Goal: Task Accomplishment & Management: Use online tool/utility

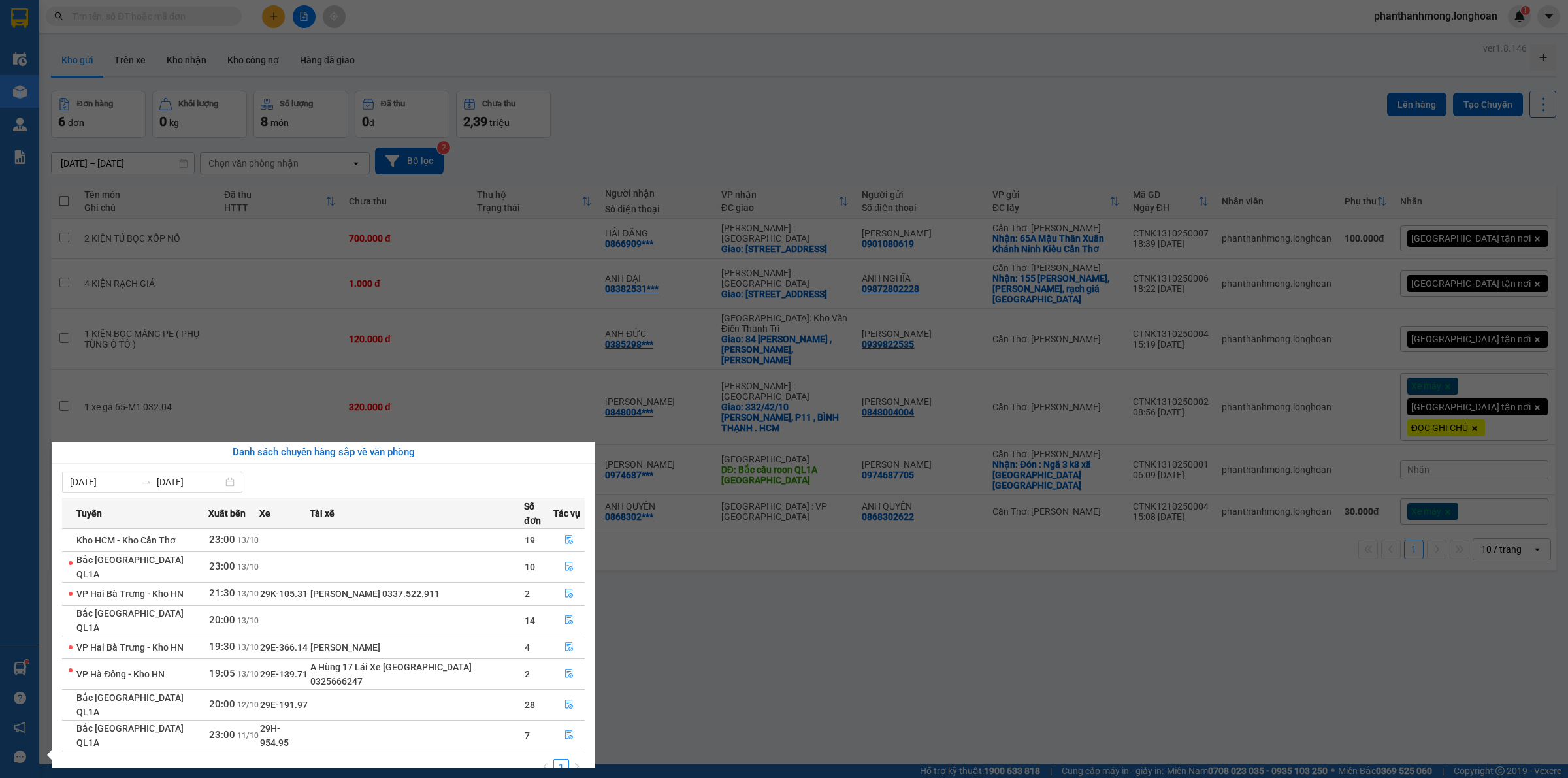
click at [209, 115] on section "Kết quả tìm kiếm ( 1 ) Bộ lọc Mã ĐH Trạng thái Món hàng Thu hộ Tổng cước Chưa c…" at bounding box center [784, 389] width 1568 height 778
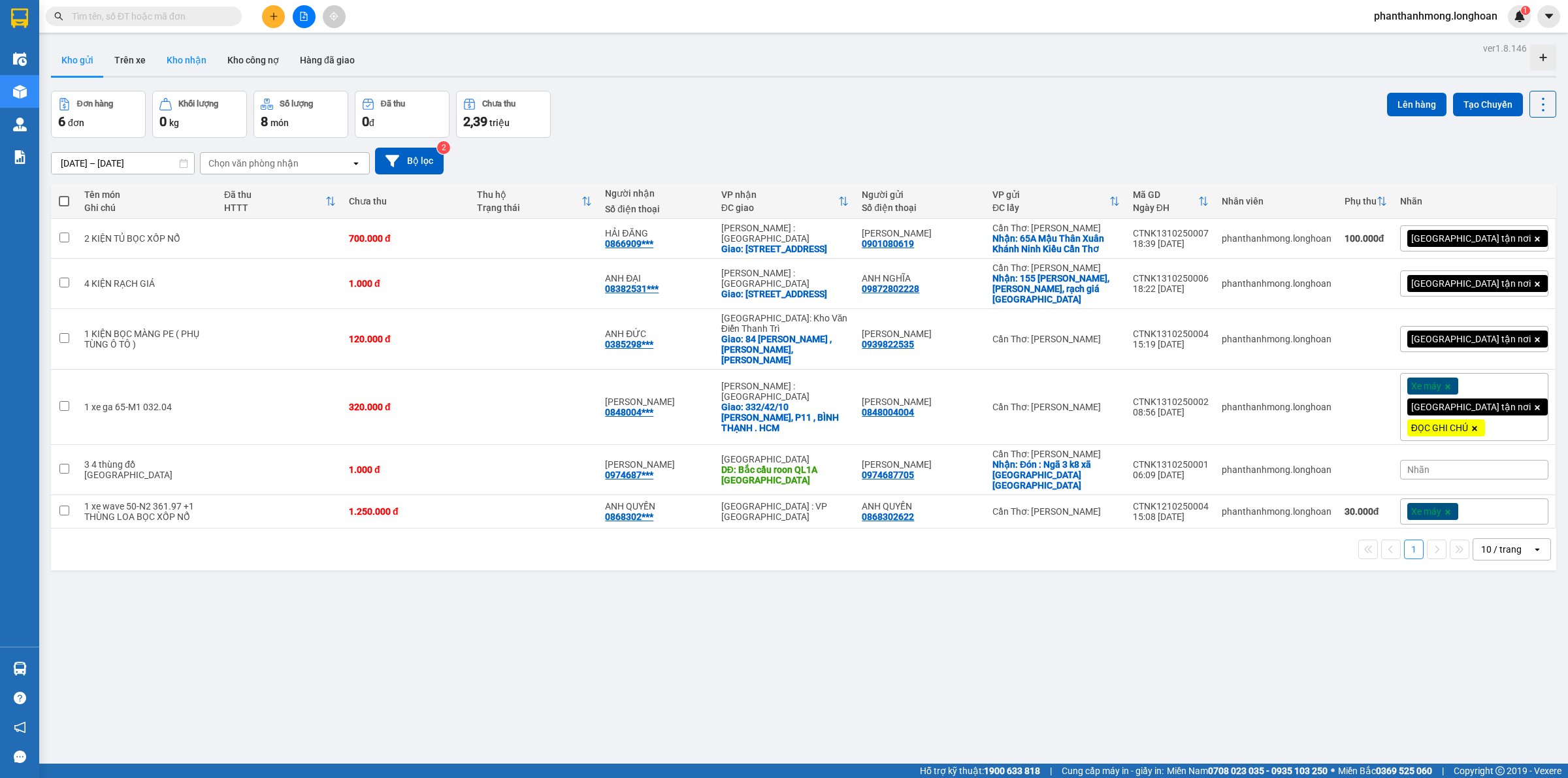
click at [180, 64] on button "Kho nhận" at bounding box center [186, 60] width 61 height 32
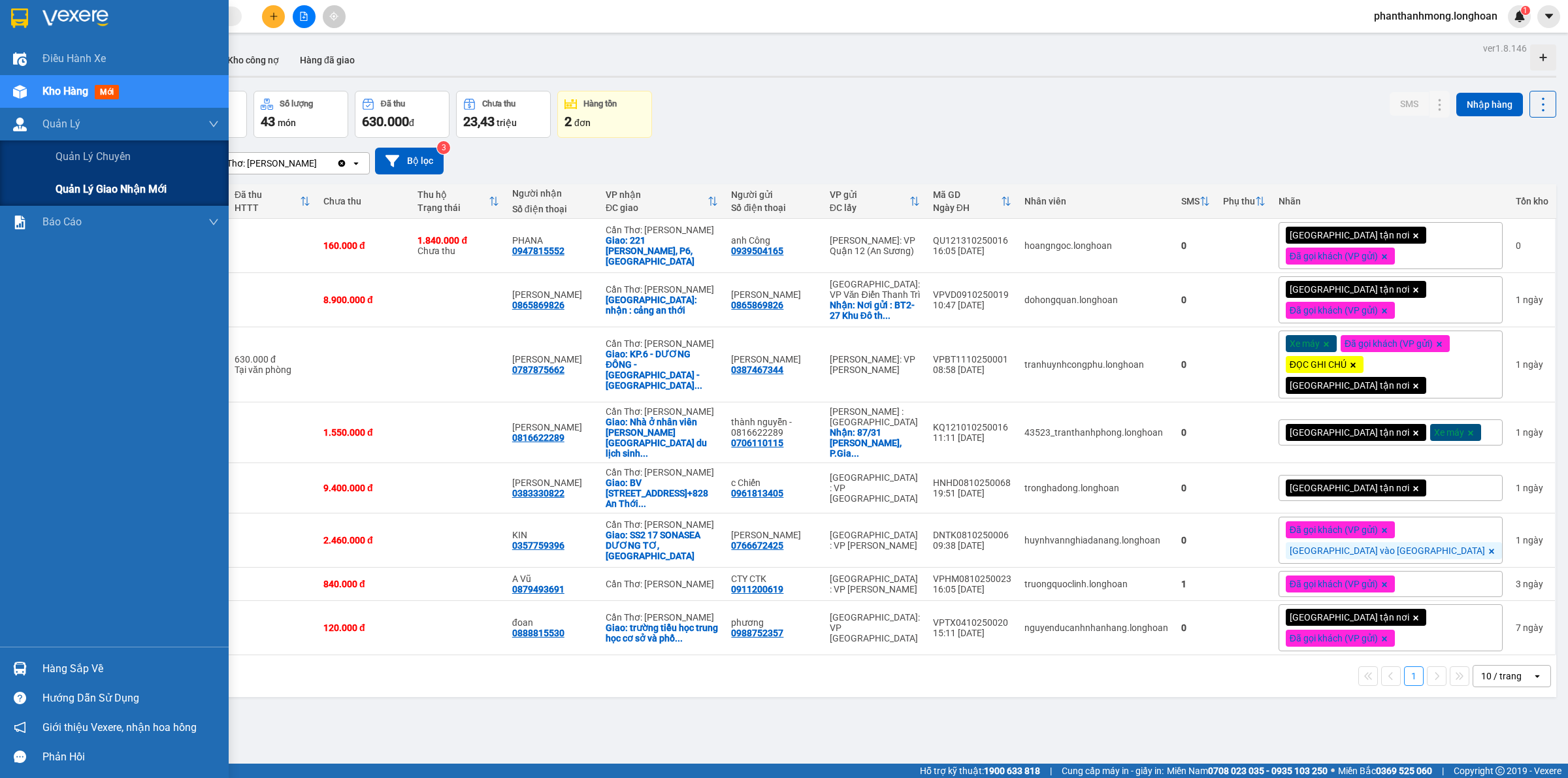
click at [97, 192] on span "Quản lý giao nhận mới" at bounding box center [110, 189] width 111 height 16
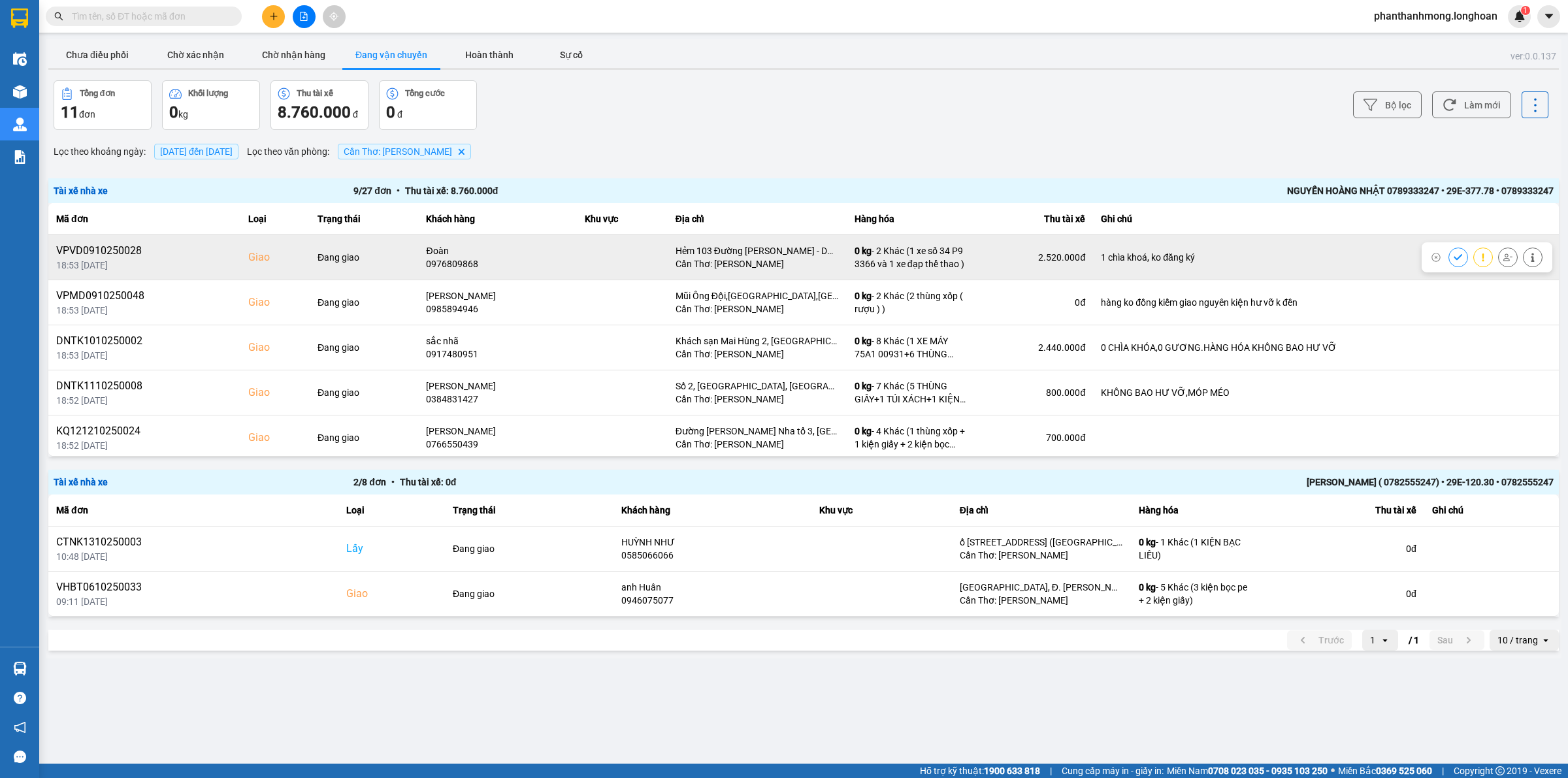
click at [95, 260] on div "18:53 [DATE]" at bounding box center [144, 265] width 176 height 13
click at [101, 250] on div "VPVD0910250028" at bounding box center [144, 251] width 176 height 15
copy div "VPVD0910250028"
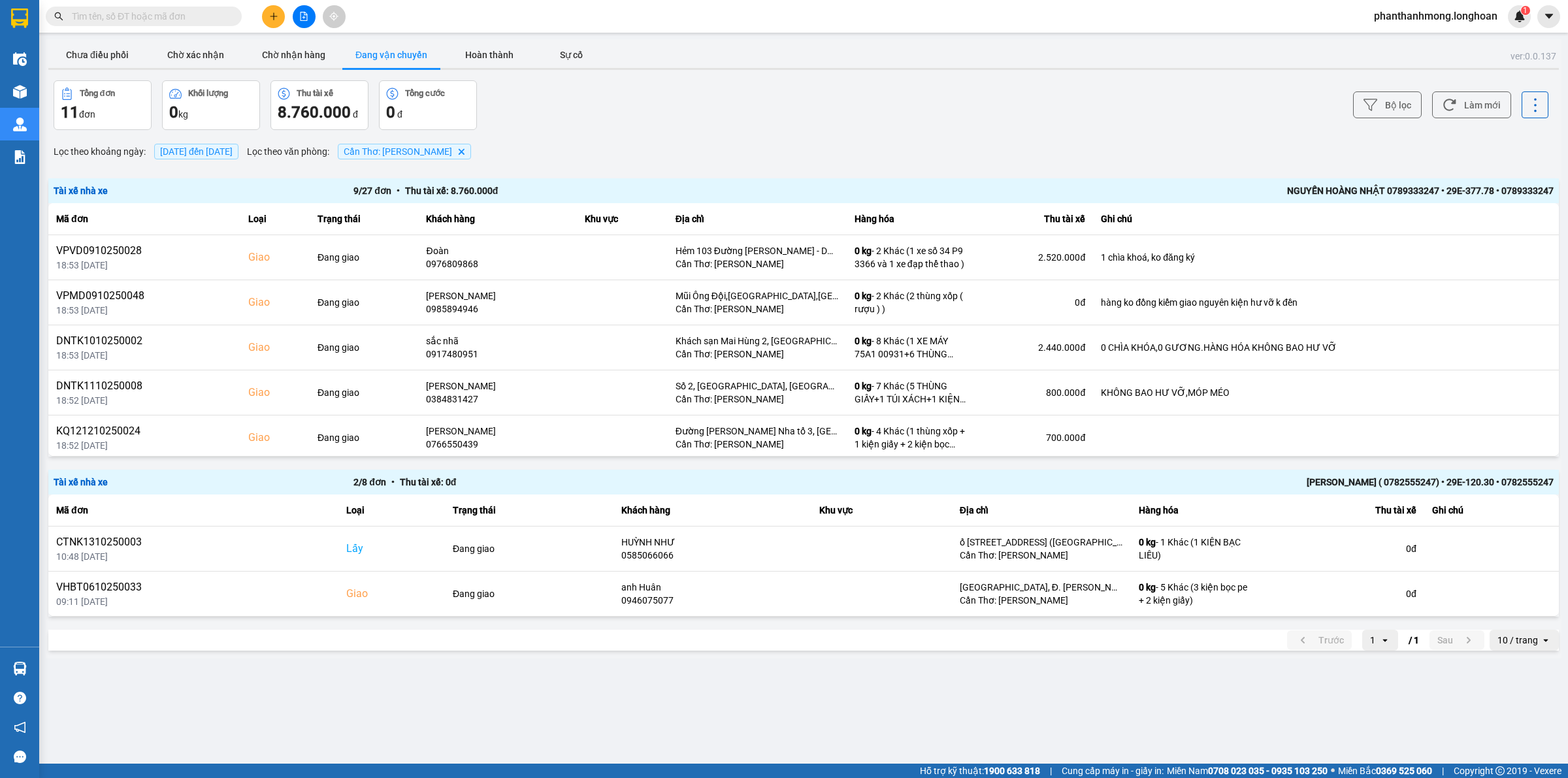
click at [129, 11] on input "text" at bounding box center [148, 16] width 154 height 14
paste input "VPVD0910250028"
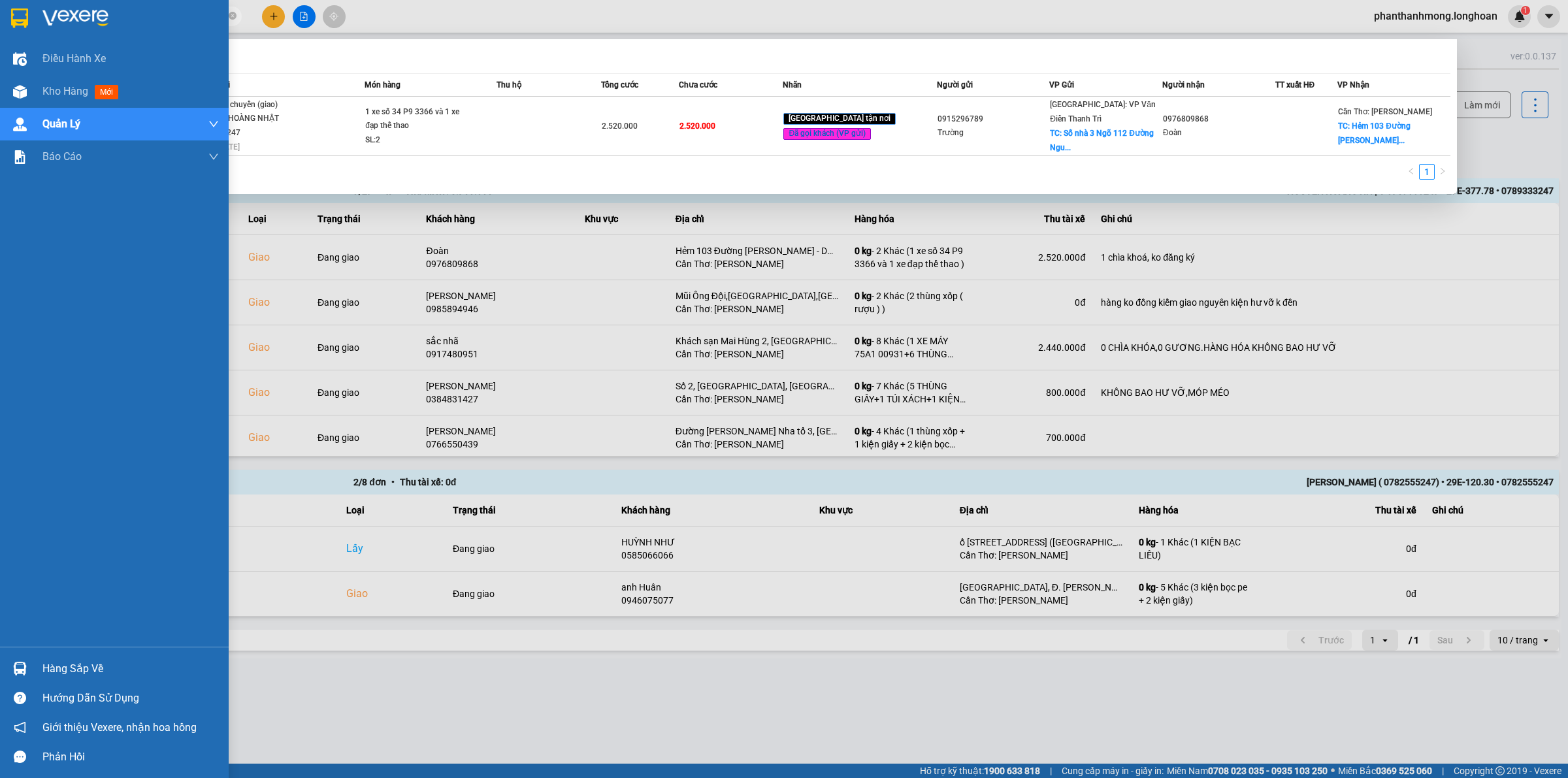
type input "VPVD0910250028"
click at [20, 11] on img at bounding box center [19, 18] width 17 height 20
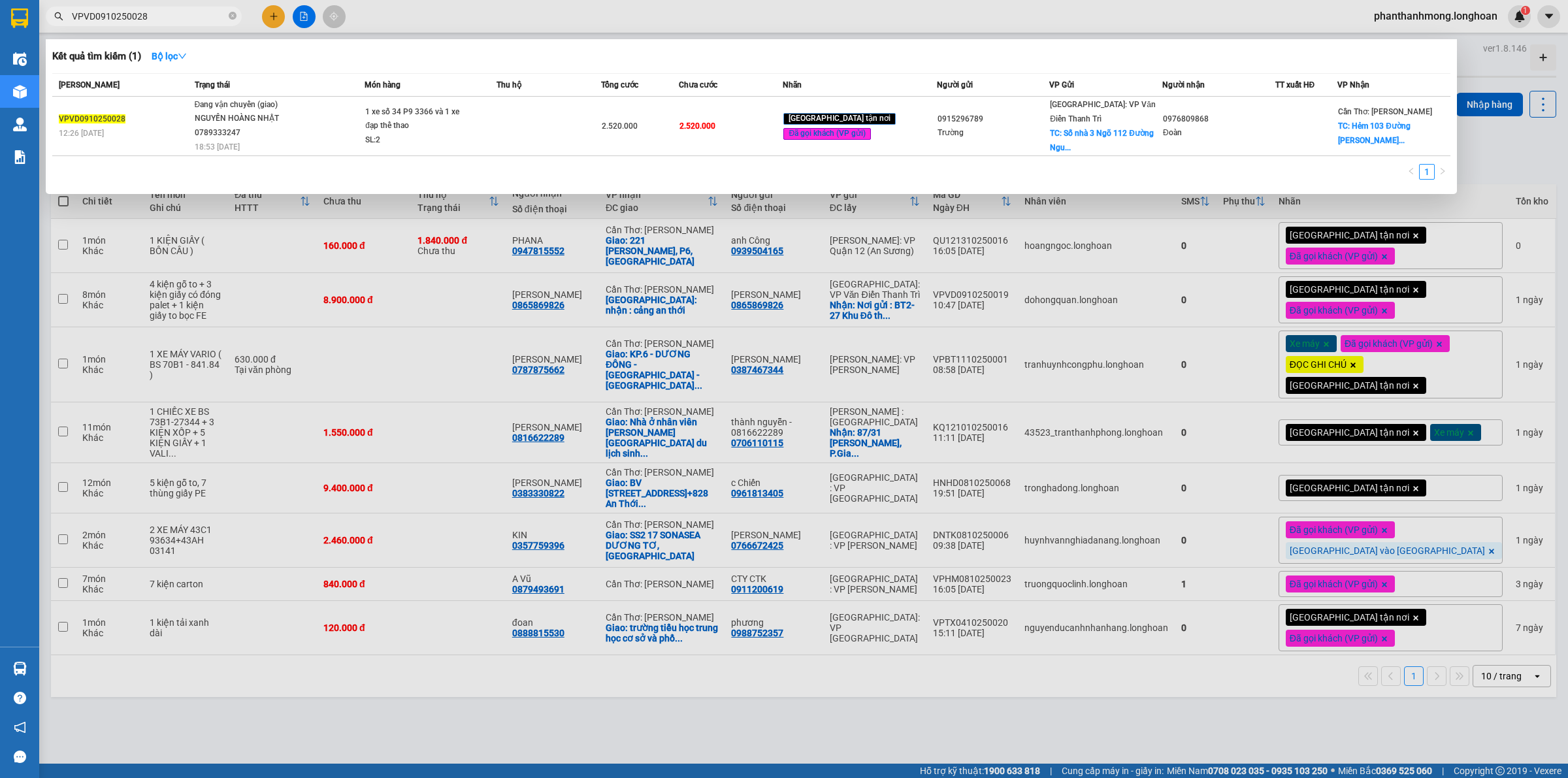
click at [441, 449] on div at bounding box center [784, 389] width 1568 height 778
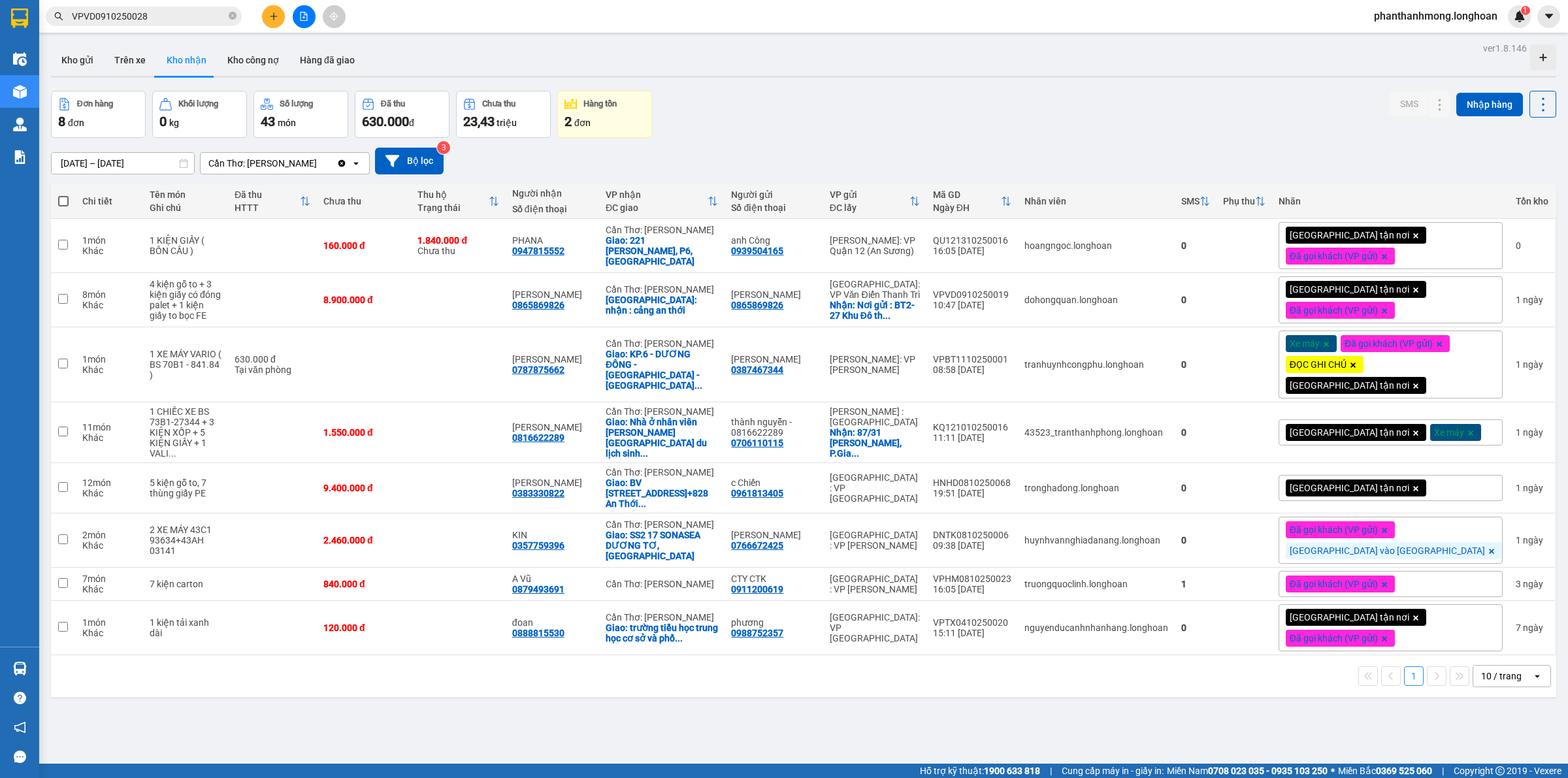
click at [708, 200] on div "VP nhận" at bounding box center [656, 194] width 102 height 11
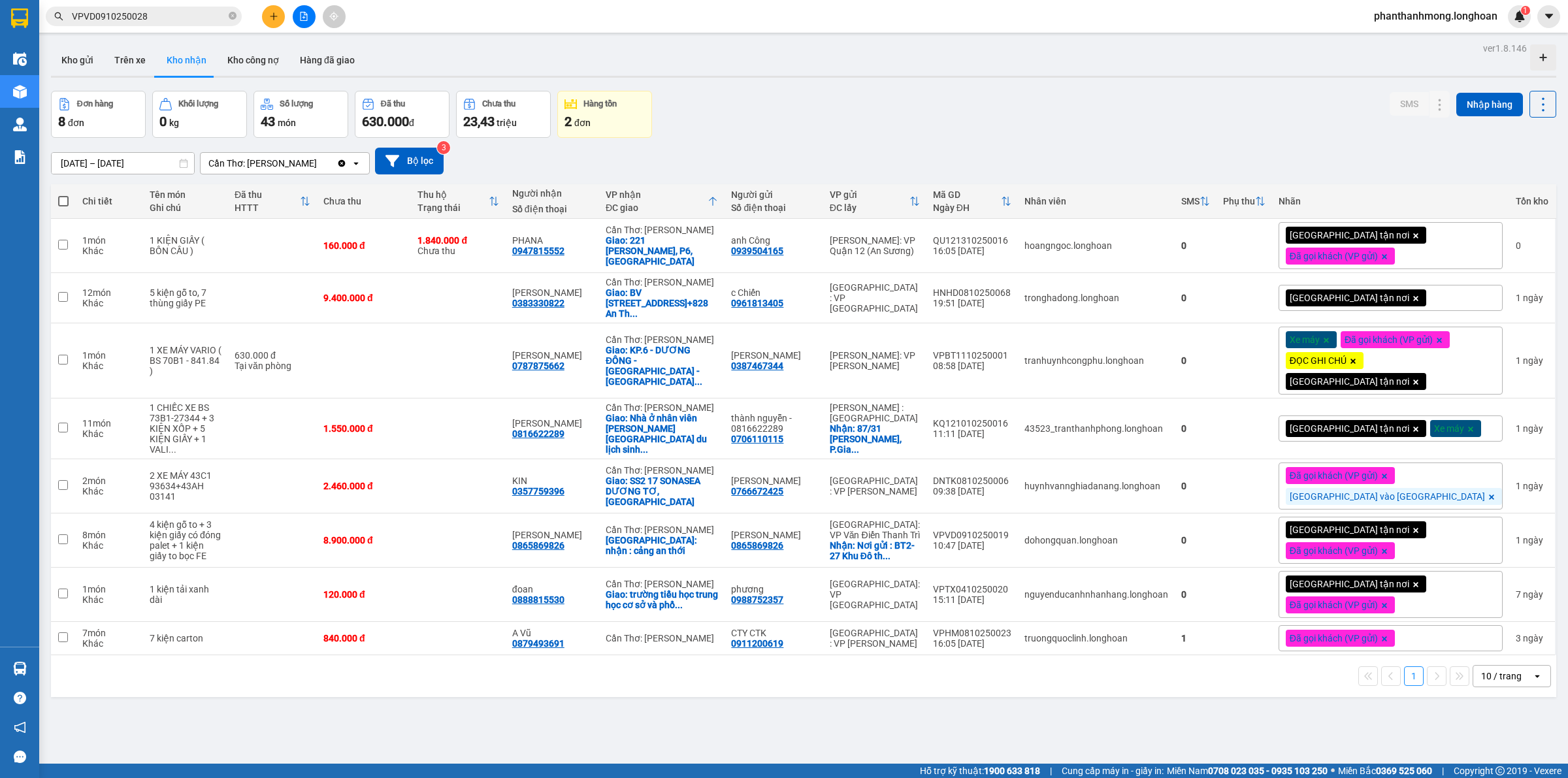
click at [708, 200] on div "VP nhận" at bounding box center [656, 194] width 102 height 11
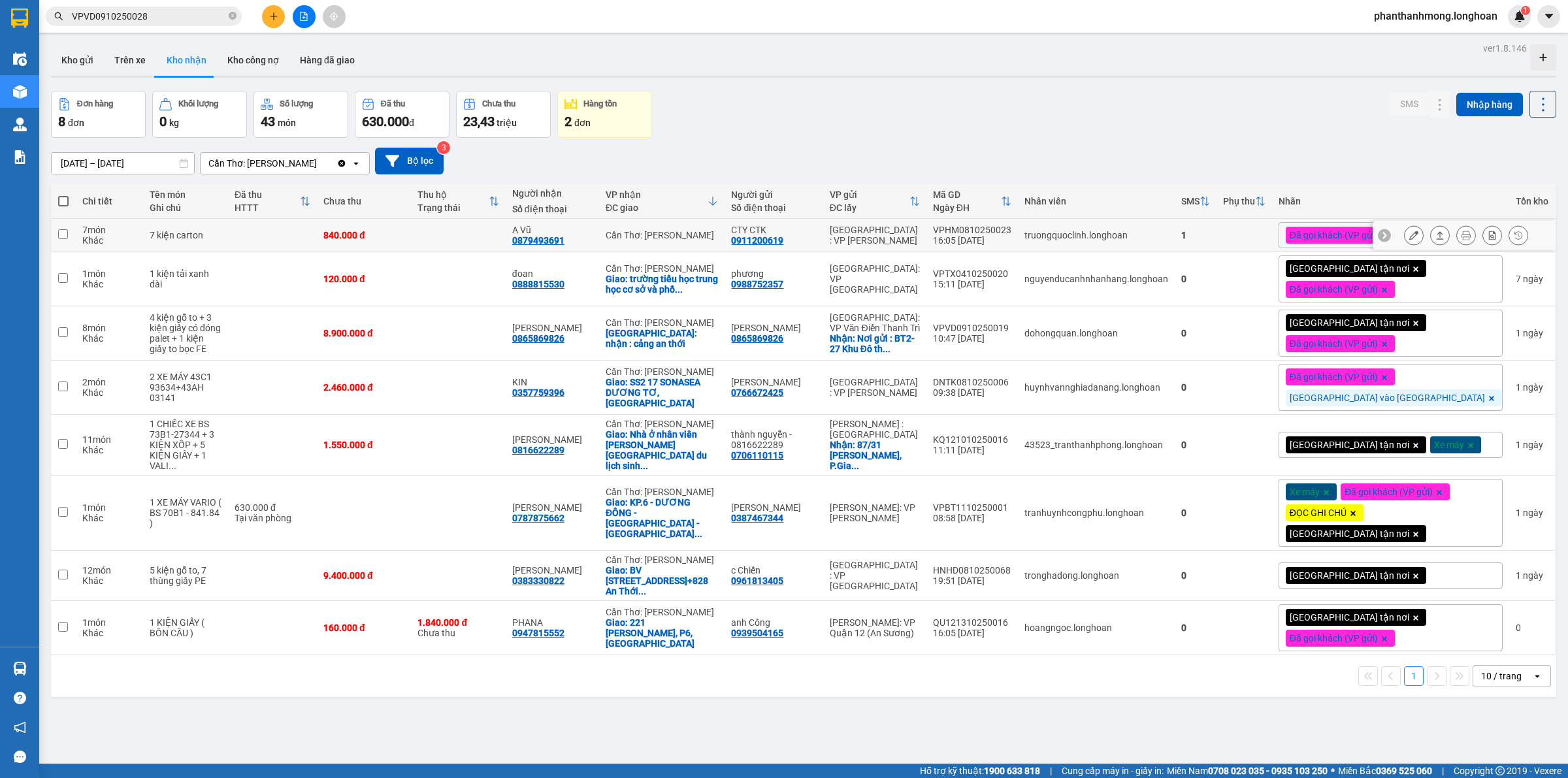
click at [1409, 235] on icon at bounding box center [1413, 235] width 9 height 9
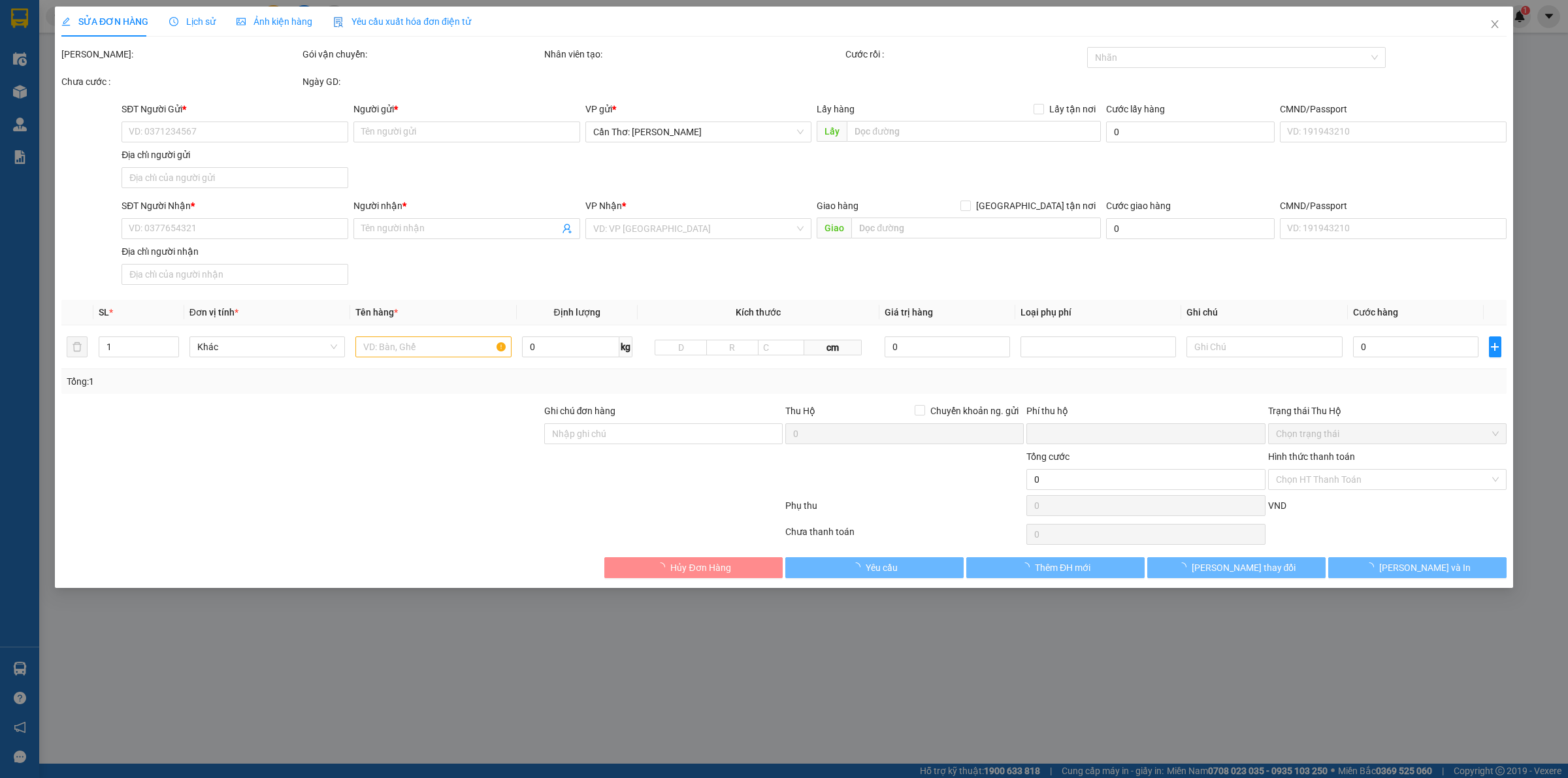
type input "0911200619"
type input "CTY CTK"
type input "0879493691"
type input "A Vũ"
type input "nhận nguyên kiện,giao nguyên kiện,bể vỡ k đền"
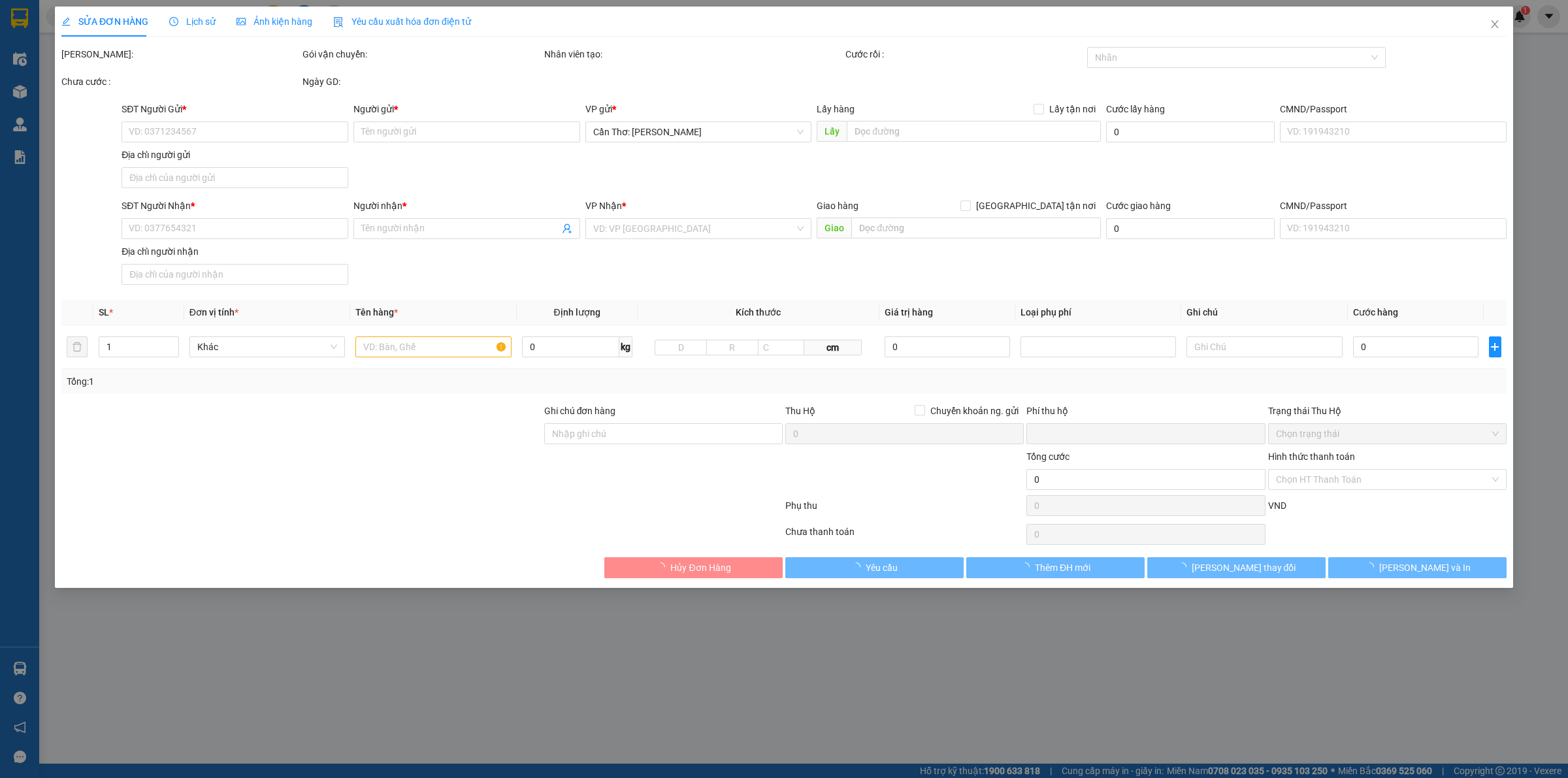
type input "0"
type input "840.000"
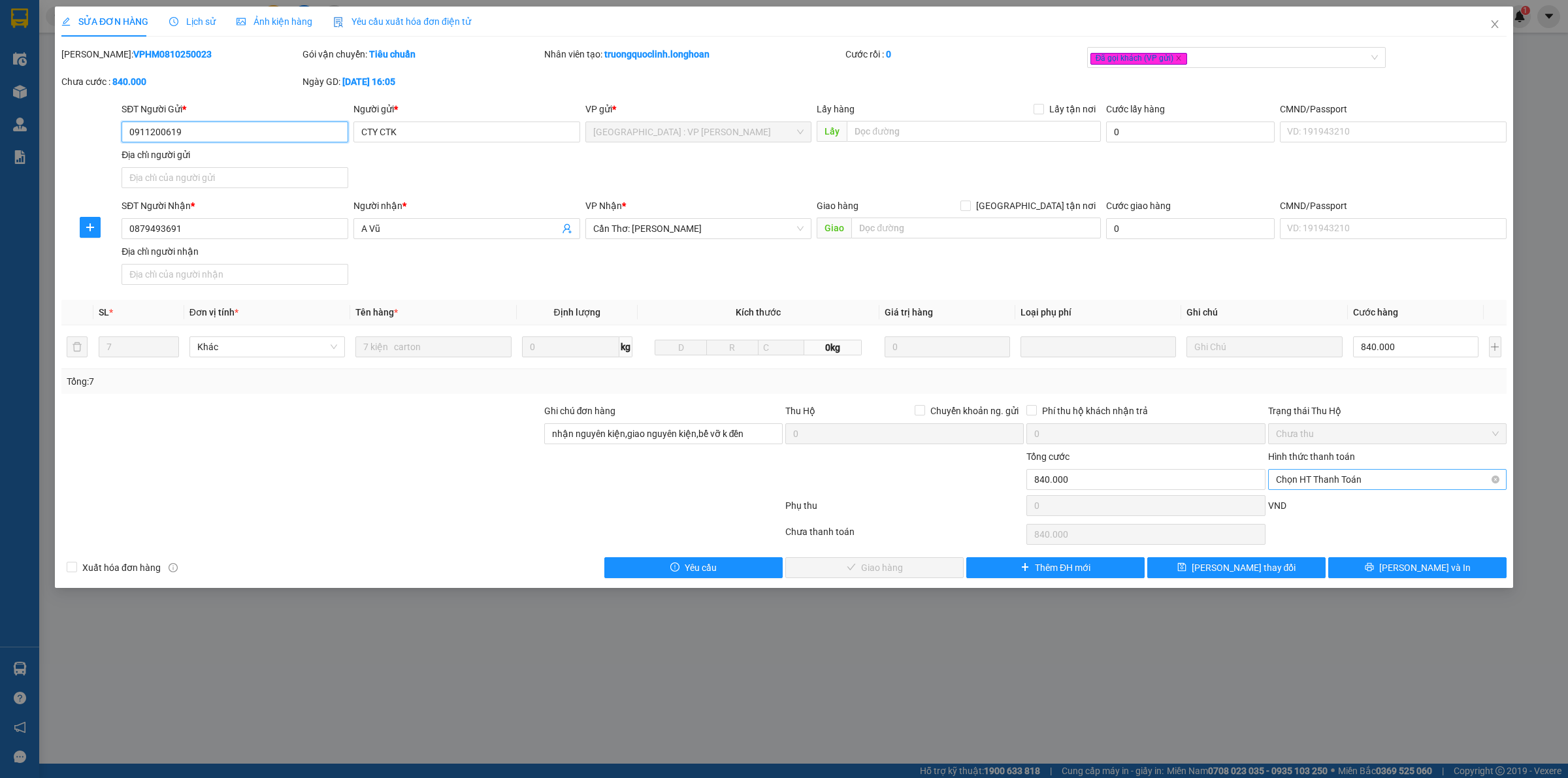
click at [1319, 479] on span "Chọn HT Thanh Toán" at bounding box center [1387, 479] width 222 height 20
click at [1298, 505] on div "Tại văn phòng" at bounding box center [1387, 508] width 222 height 14
type input "0"
click at [924, 561] on button "[PERSON_NAME] và Giao hàng" at bounding box center [874, 567] width 178 height 21
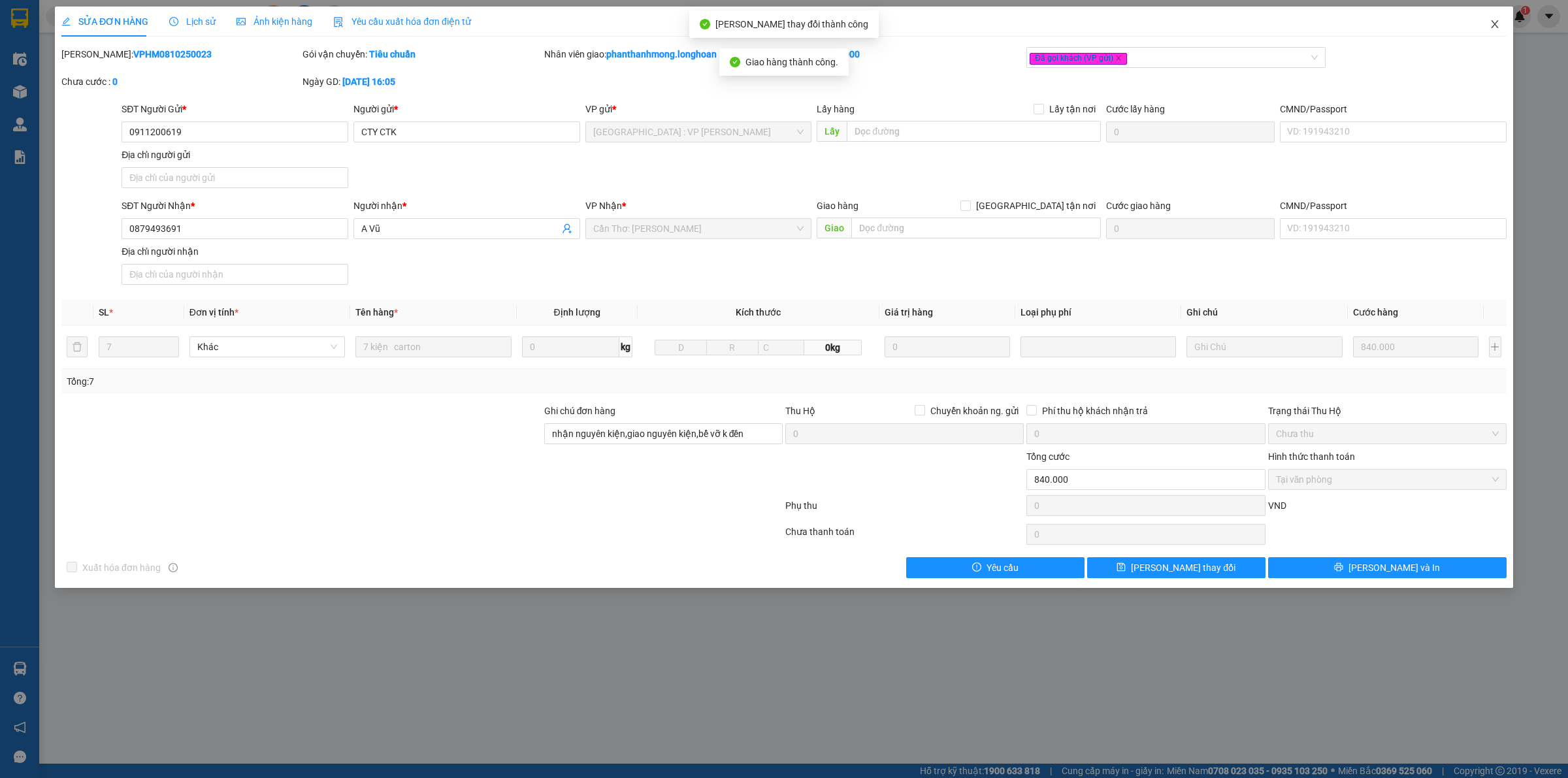
click at [1489, 20] on icon "close" at bounding box center [1495, 24] width 11 height 11
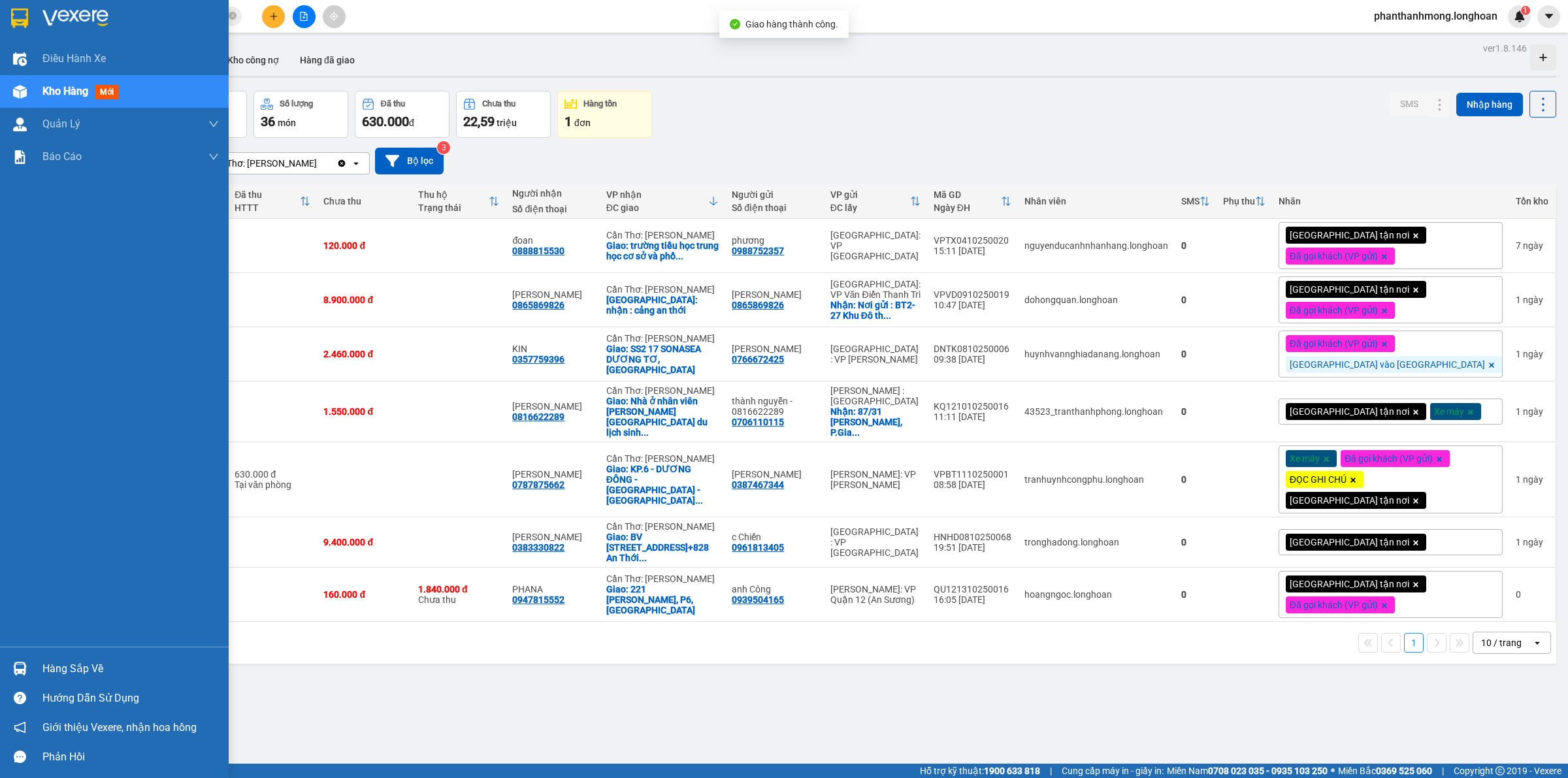
click at [18, 14] on img at bounding box center [19, 18] width 17 height 20
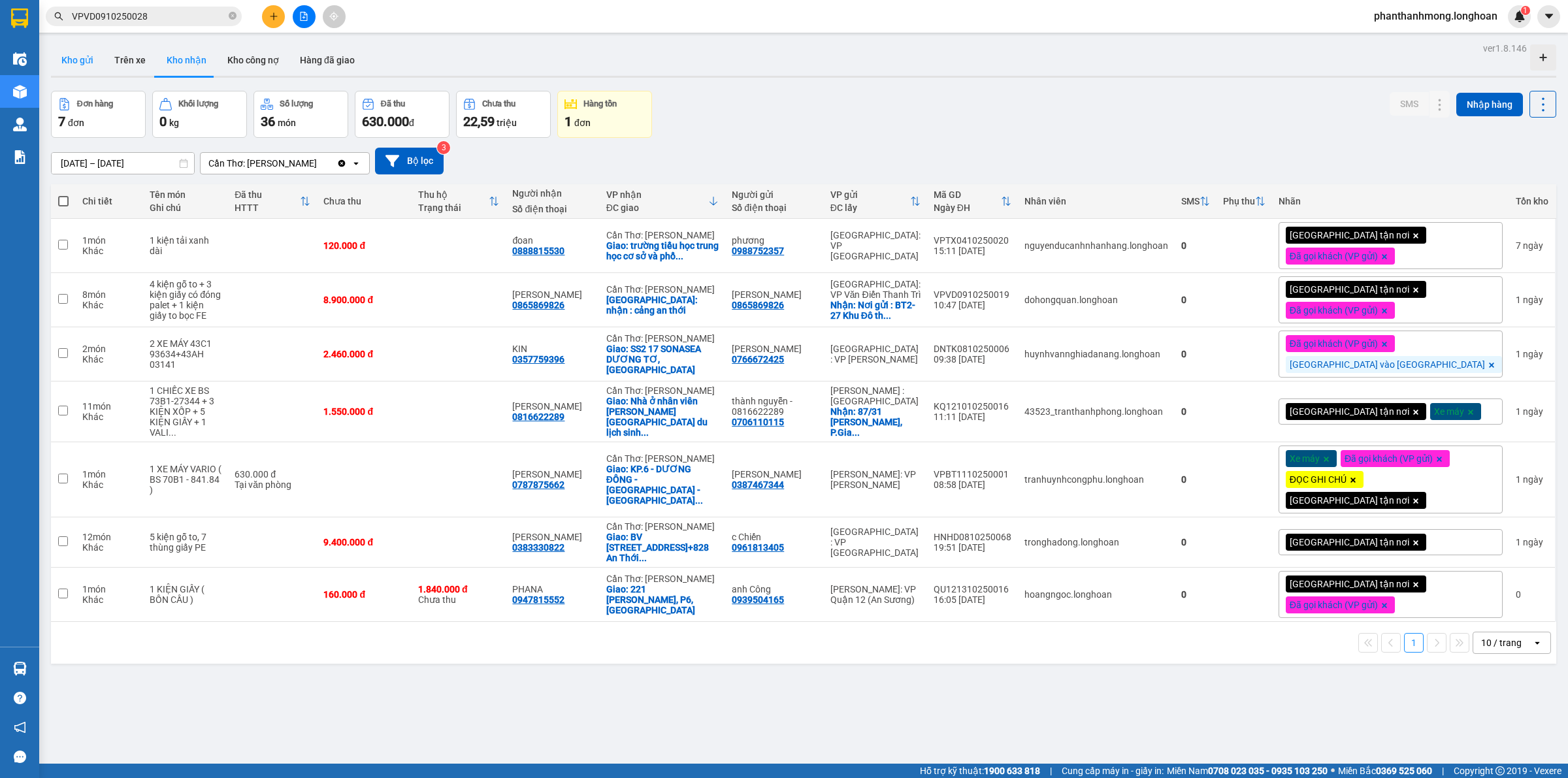
click at [86, 55] on button "Kho gửi" at bounding box center [77, 60] width 53 height 32
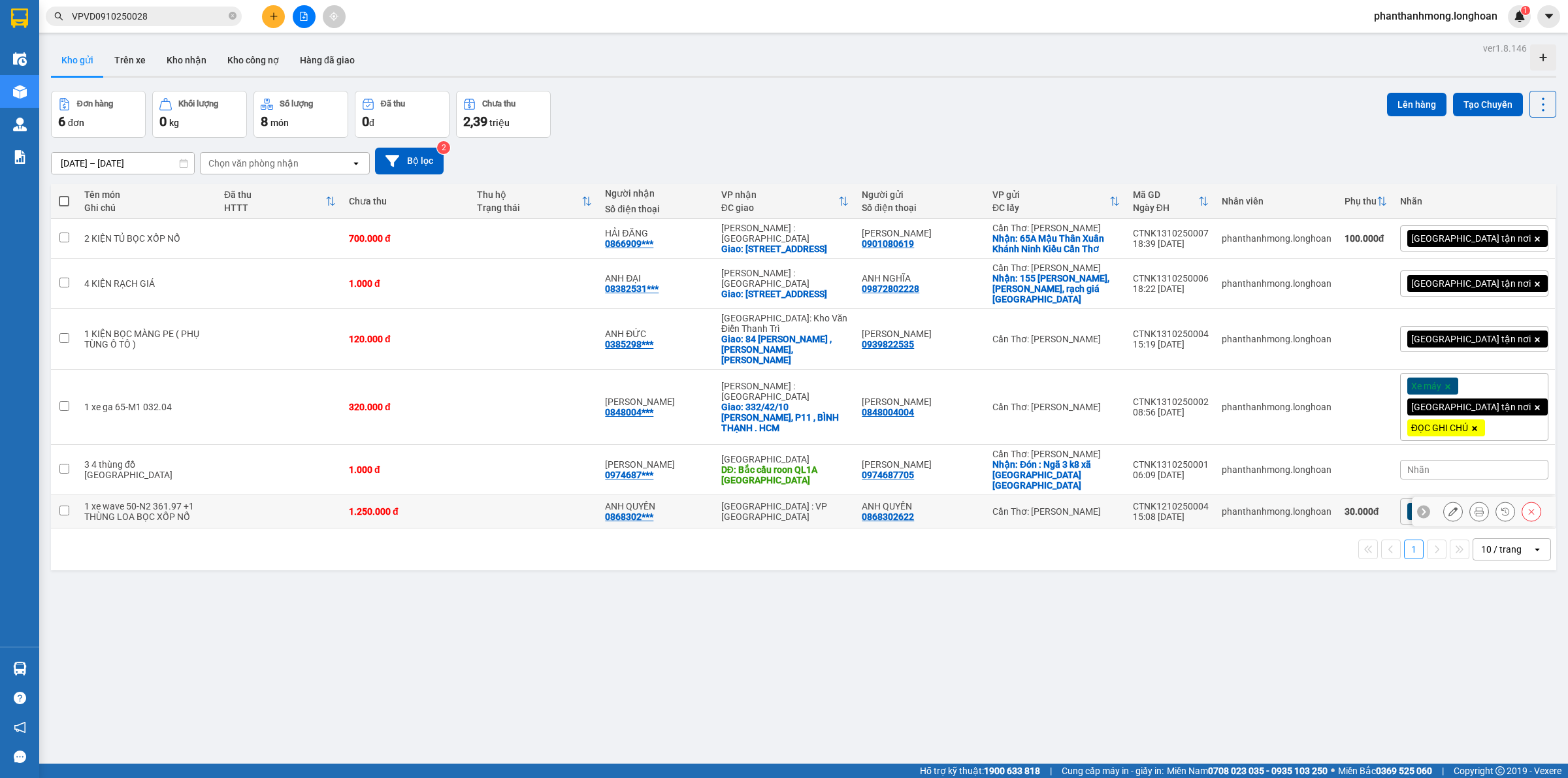
click at [1208, 501] on div "CTNK1210250004" at bounding box center [1171, 507] width 76 height 11
checkbox input "false"
copy div "CTNK1210250004"
click at [1208, 396] on div "CTNK1310250002" at bounding box center [1171, 402] width 76 height 11
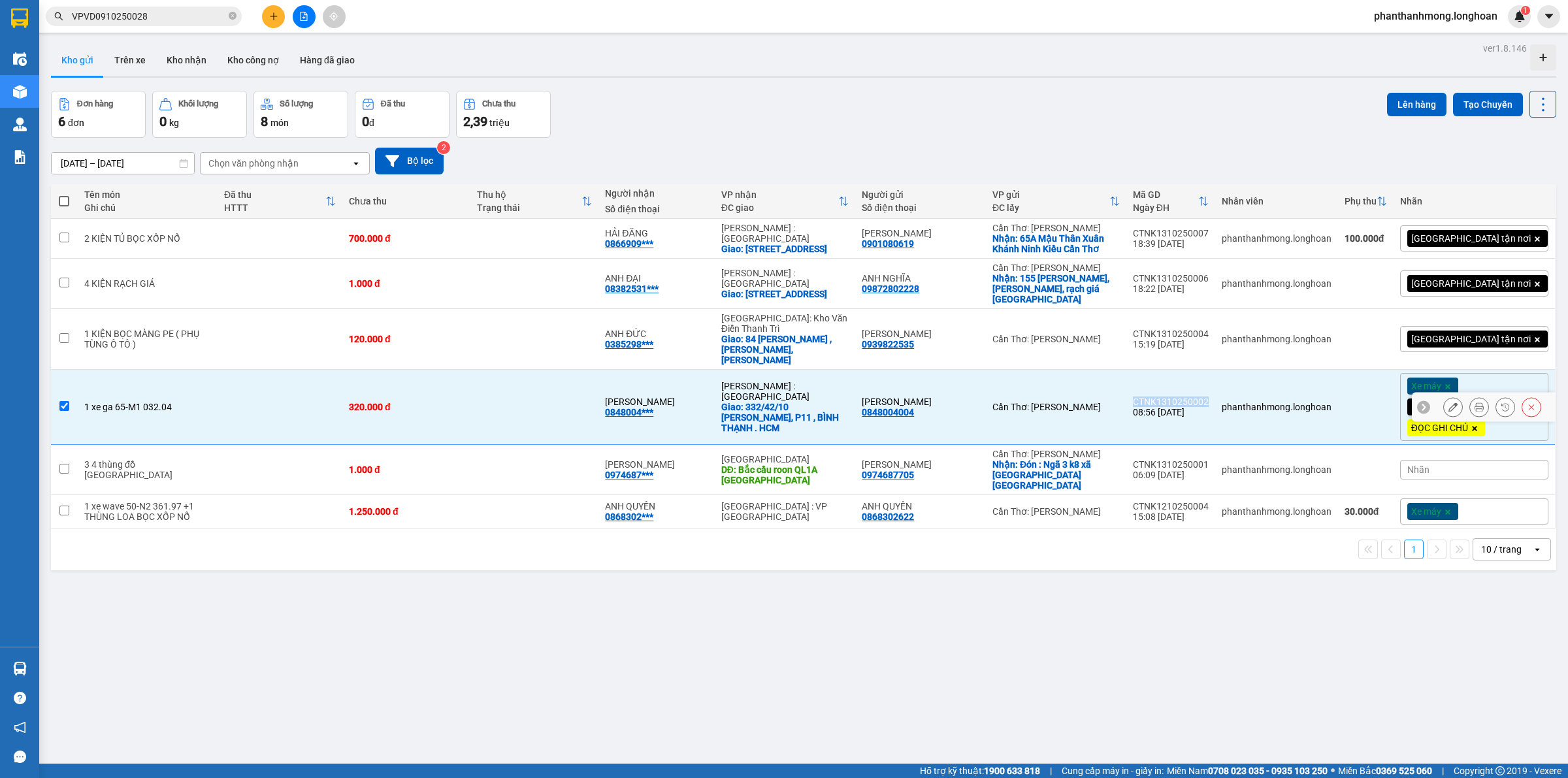
click at [1208, 396] on div "CTNK1310250002" at bounding box center [1171, 402] width 76 height 11
checkbox input "false"
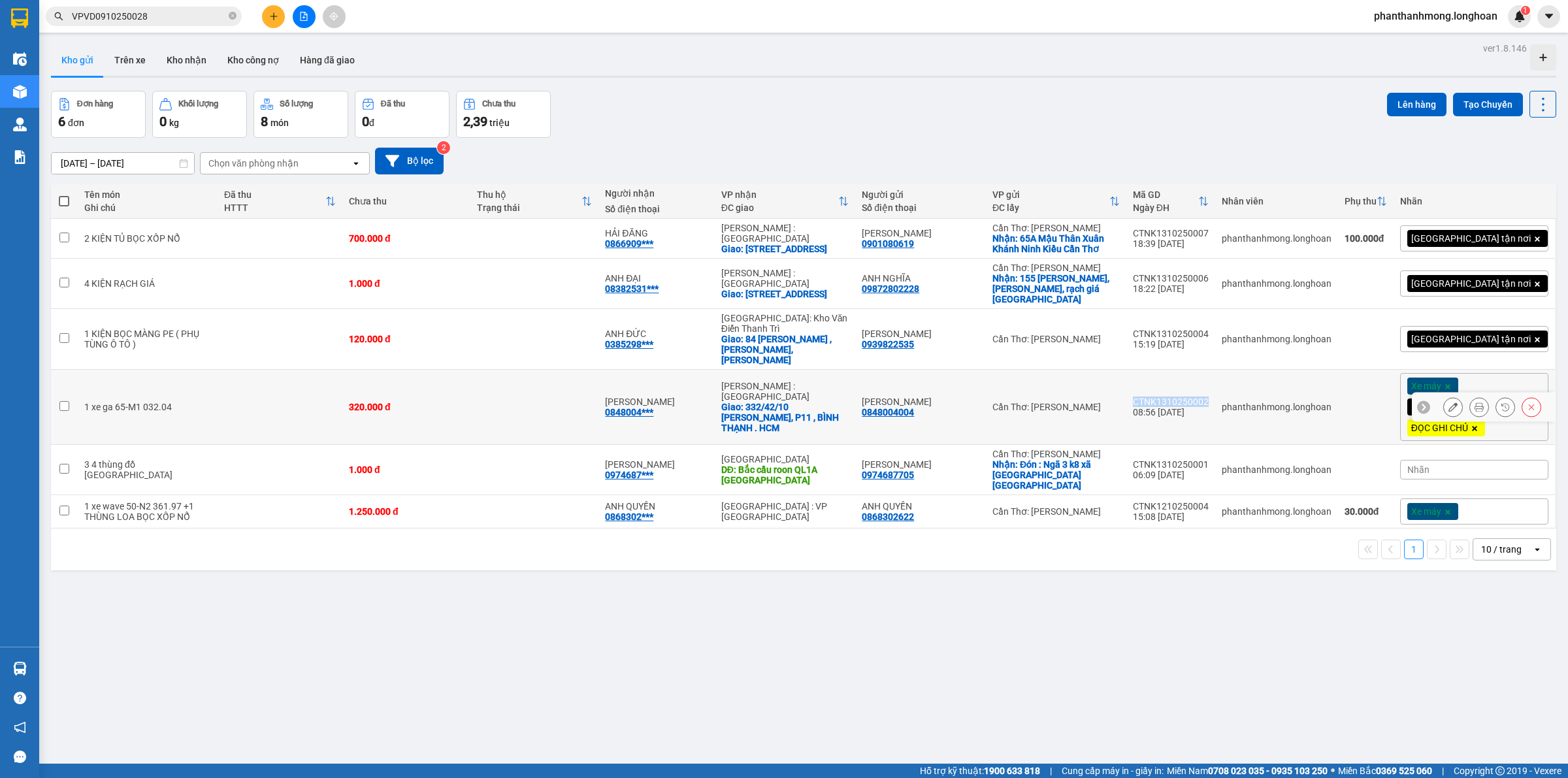
copy div "CTNK1310250002"
click at [1208, 328] on div "CTNK1310250004" at bounding box center [1171, 334] width 76 height 11
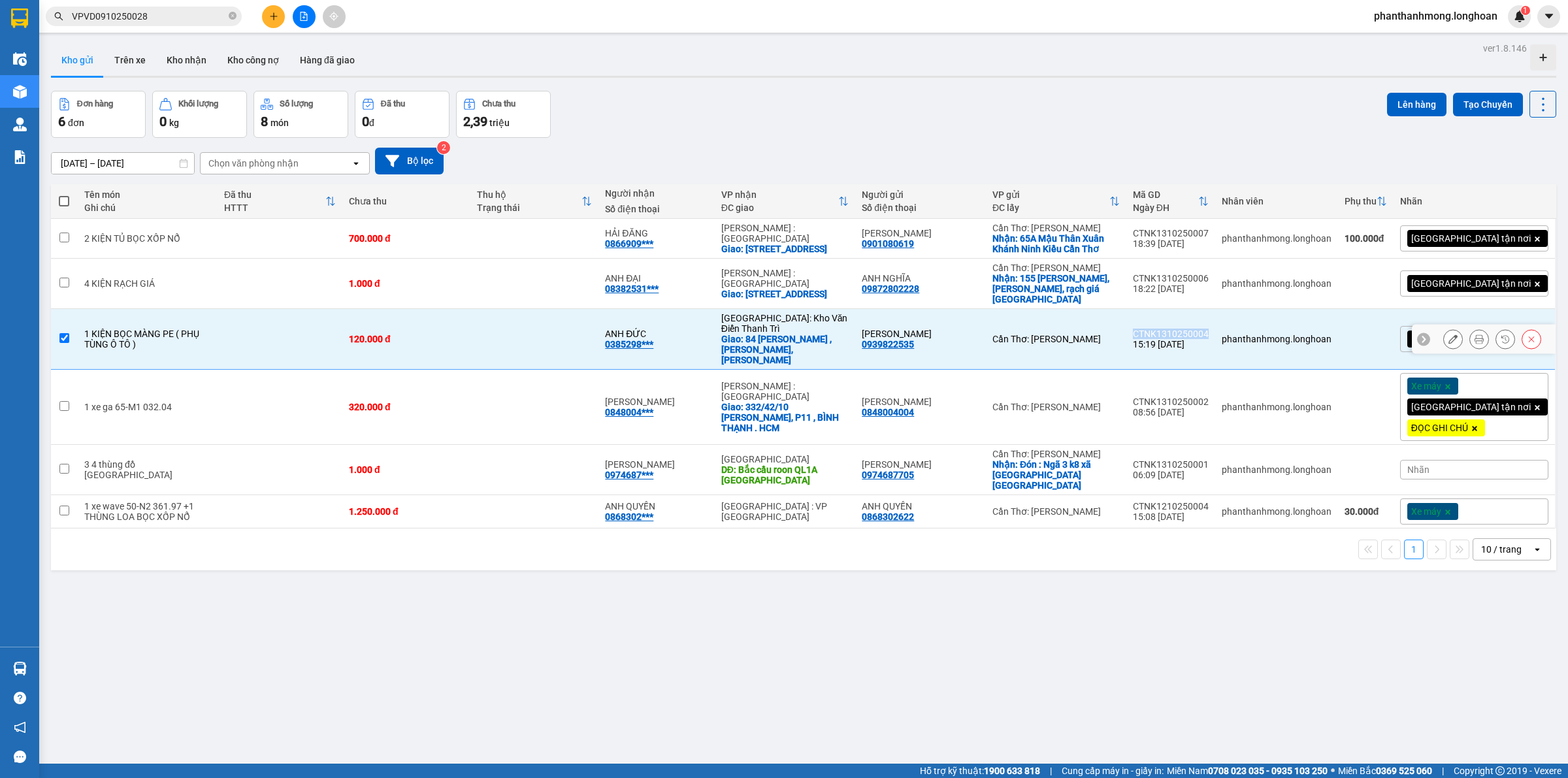
click at [1208, 328] on div "CTNK1310250004" at bounding box center [1171, 334] width 76 height 11
checkbox input "false"
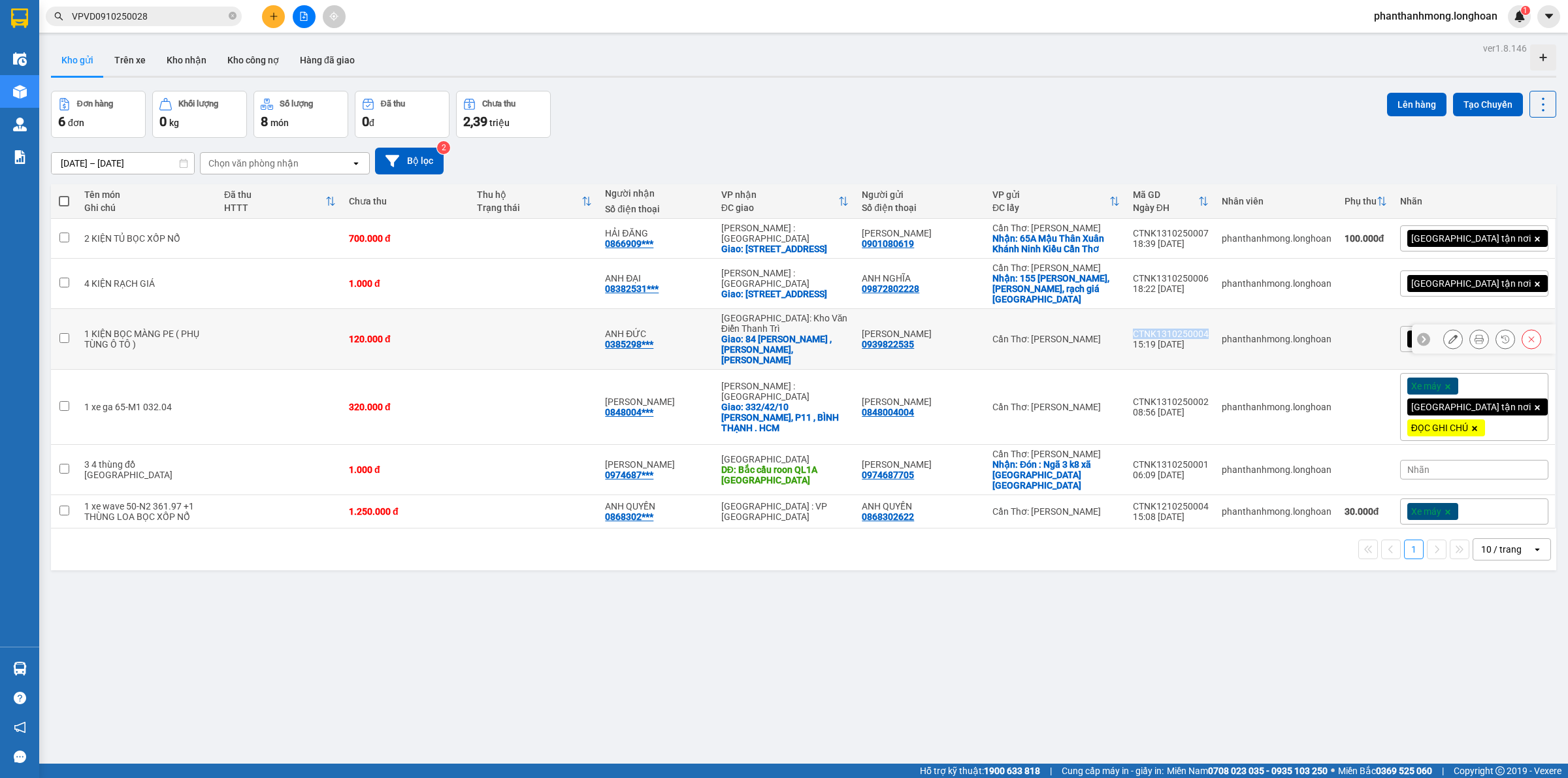
copy div "CTNK1310250004"
click at [1206, 277] on div "CTNK1310250006" at bounding box center [1171, 279] width 76 height 11
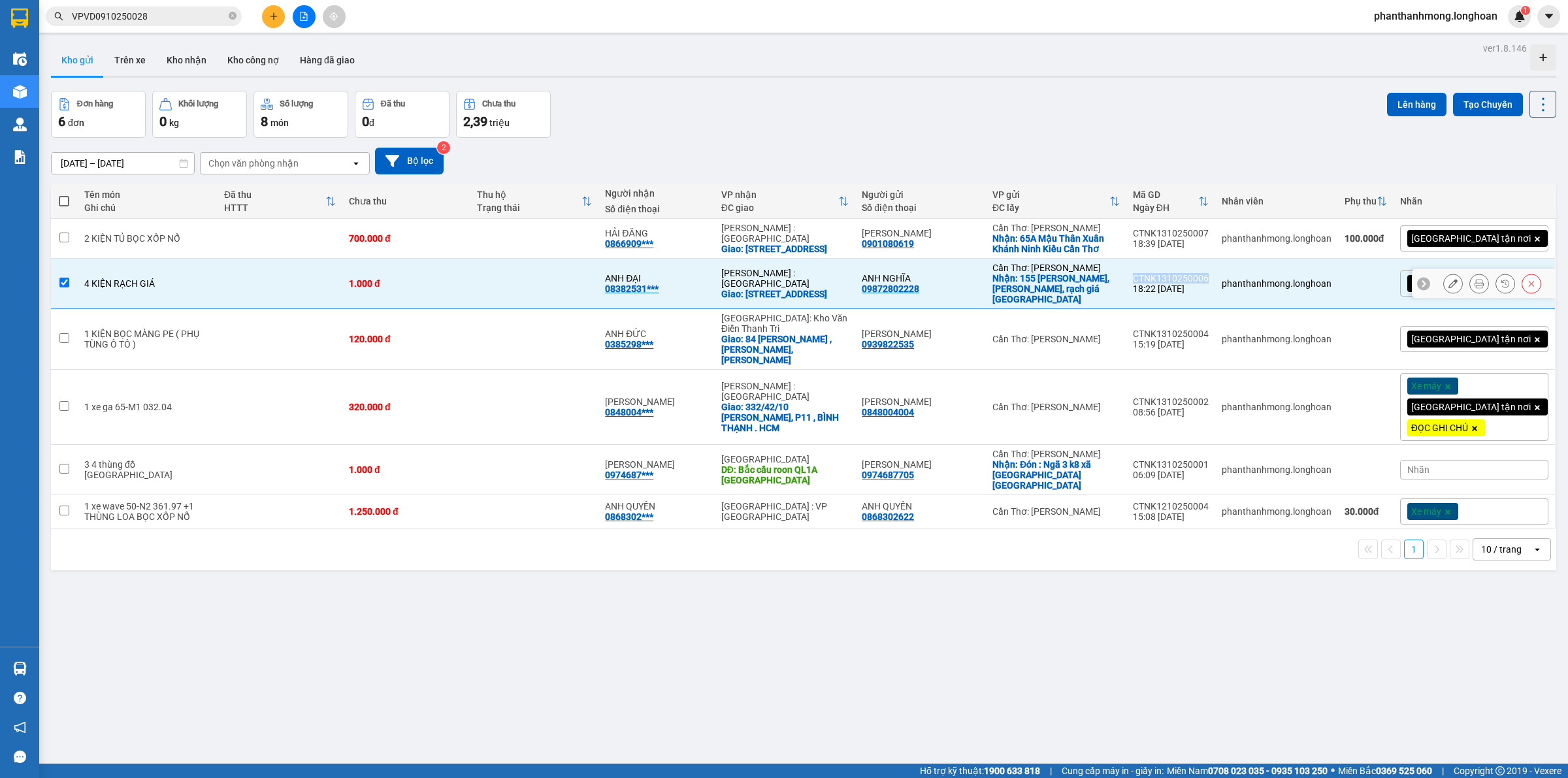
click at [1206, 277] on div "CTNK1310250006" at bounding box center [1171, 279] width 76 height 11
checkbox input "false"
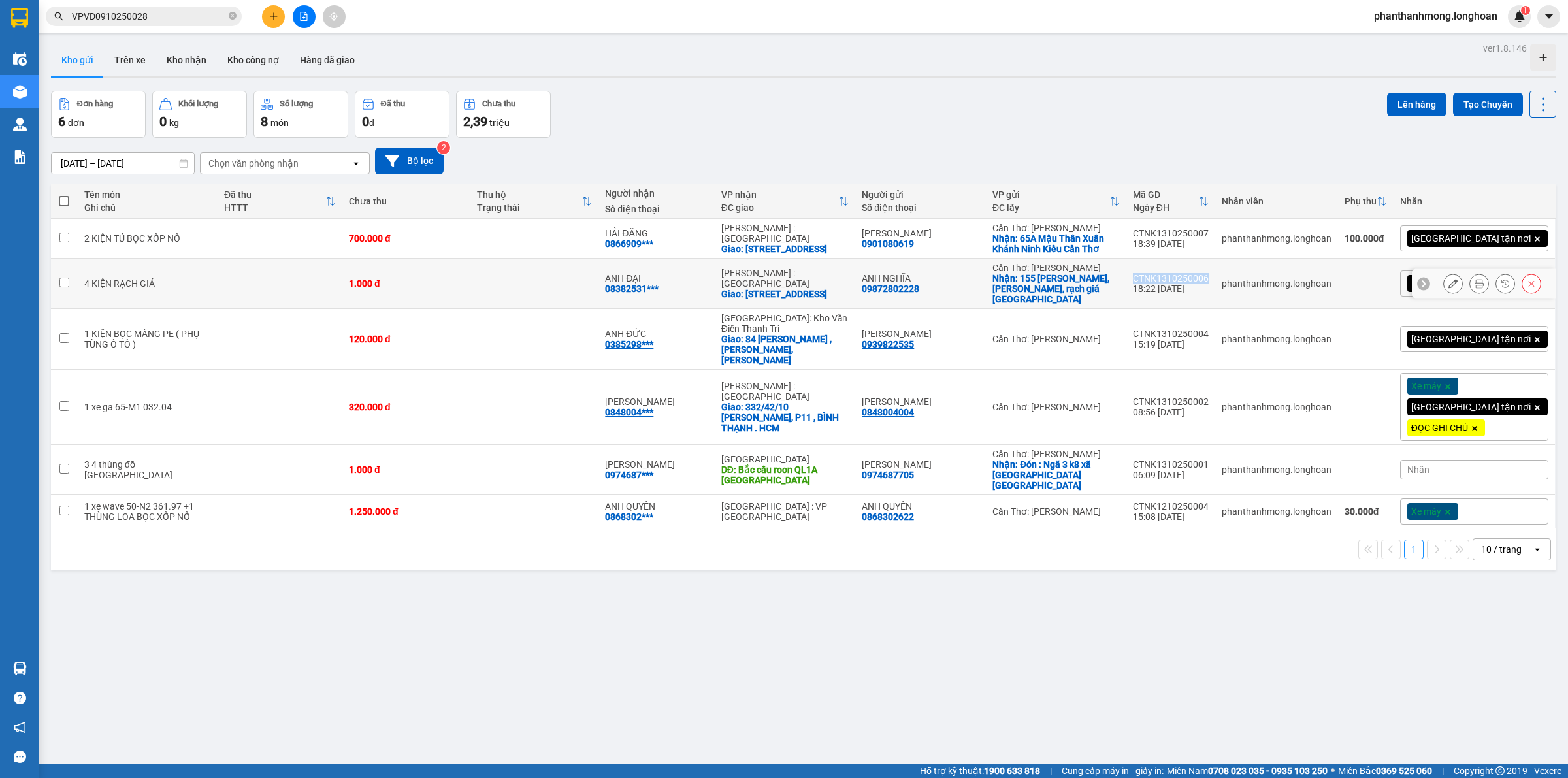
copy div "CTNK1310250006"
click at [1189, 232] on div "CTNK1310250007" at bounding box center [1171, 233] width 76 height 11
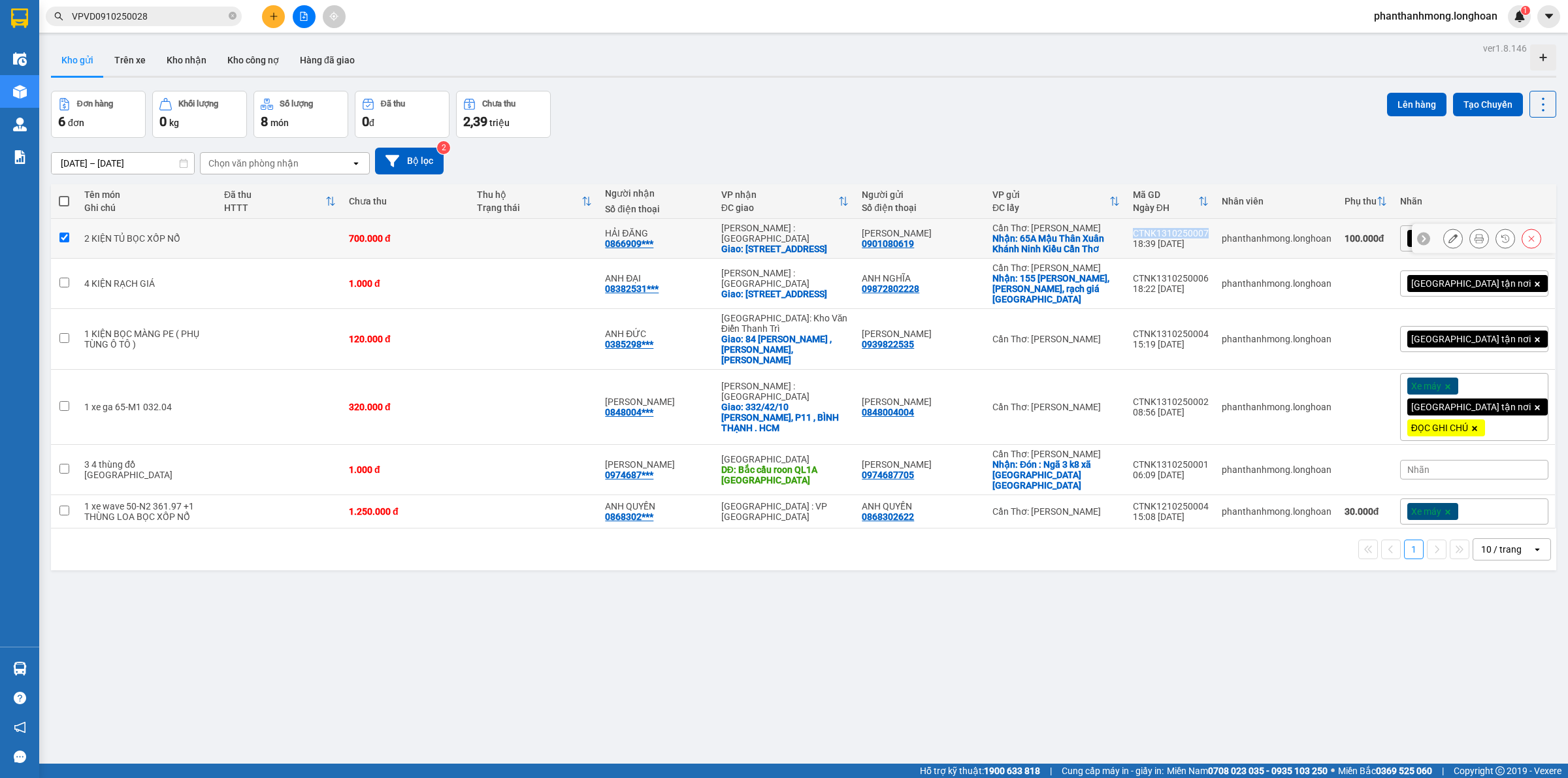
click at [1189, 232] on div "CTNK1310250007" at bounding box center [1171, 233] width 76 height 11
checkbox input "false"
copy div "CTNK1310250007"
click at [1497, 102] on button "Tạo Chuyến" at bounding box center [1488, 105] width 70 height 24
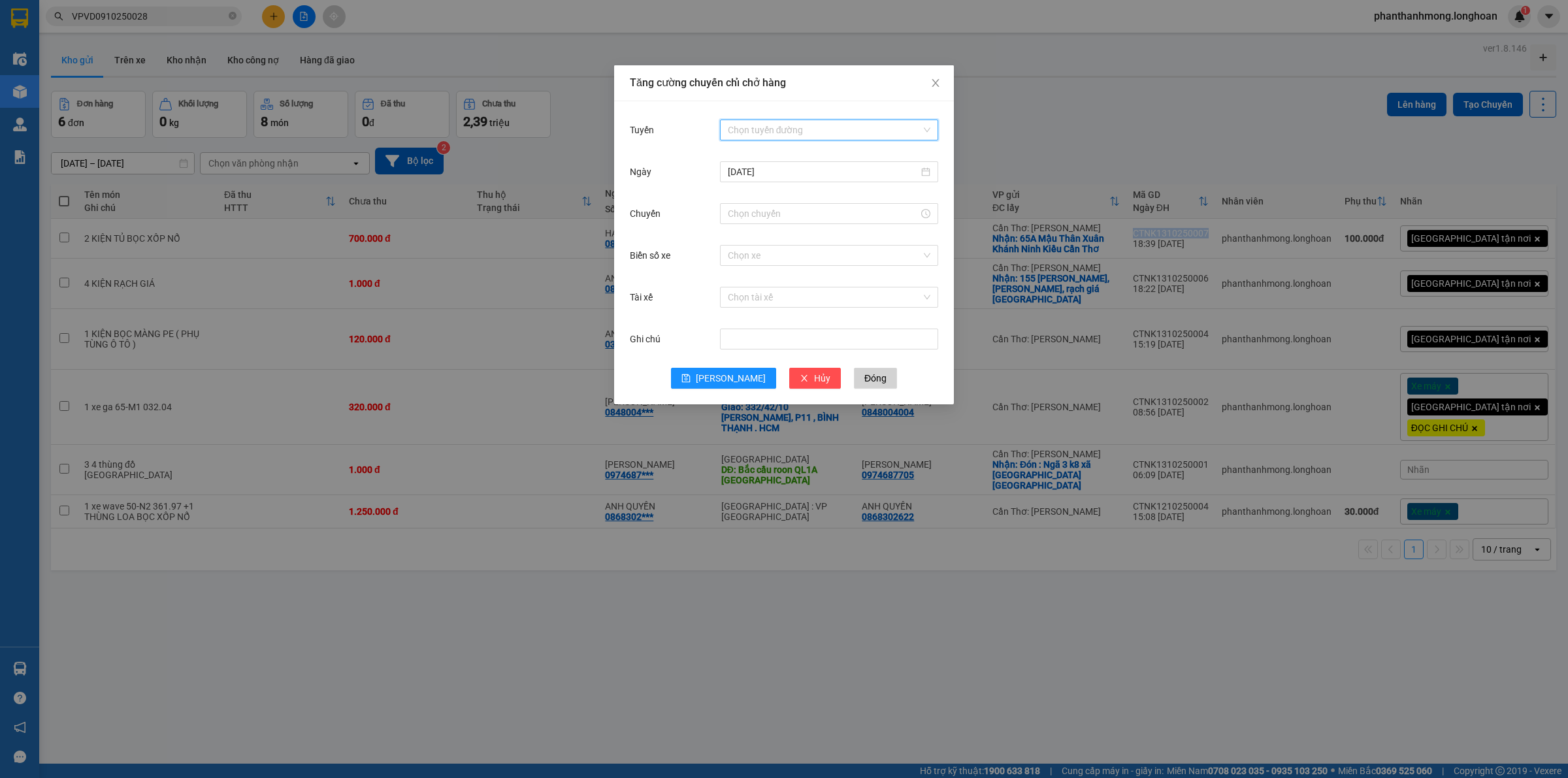
click at [761, 131] on input "Tuyến" at bounding box center [825, 130] width 194 height 20
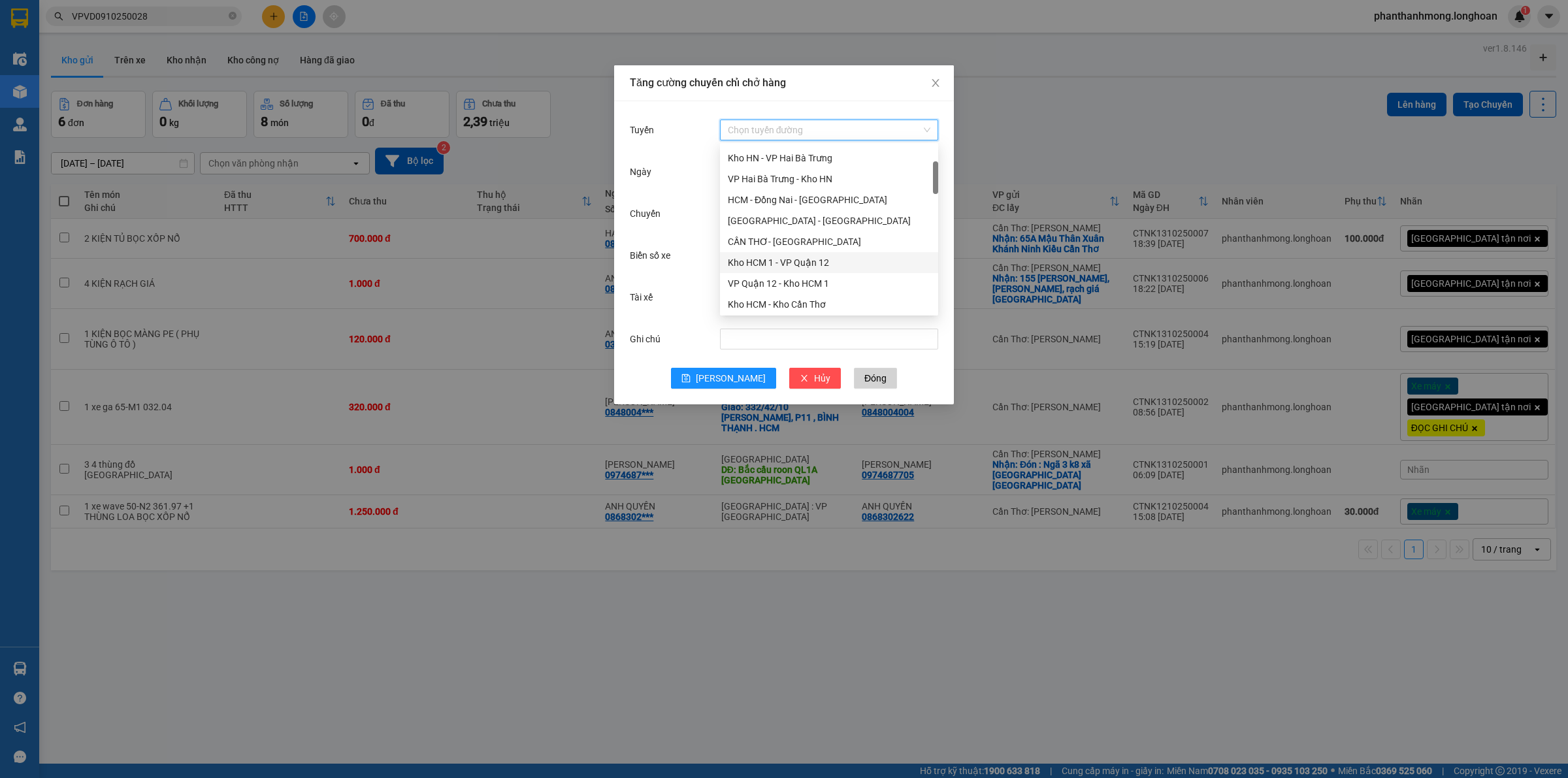
scroll to position [164, 0]
click at [778, 246] on div "Kho Cần Thơ - Kho HCM" at bounding box center [829, 243] width 203 height 14
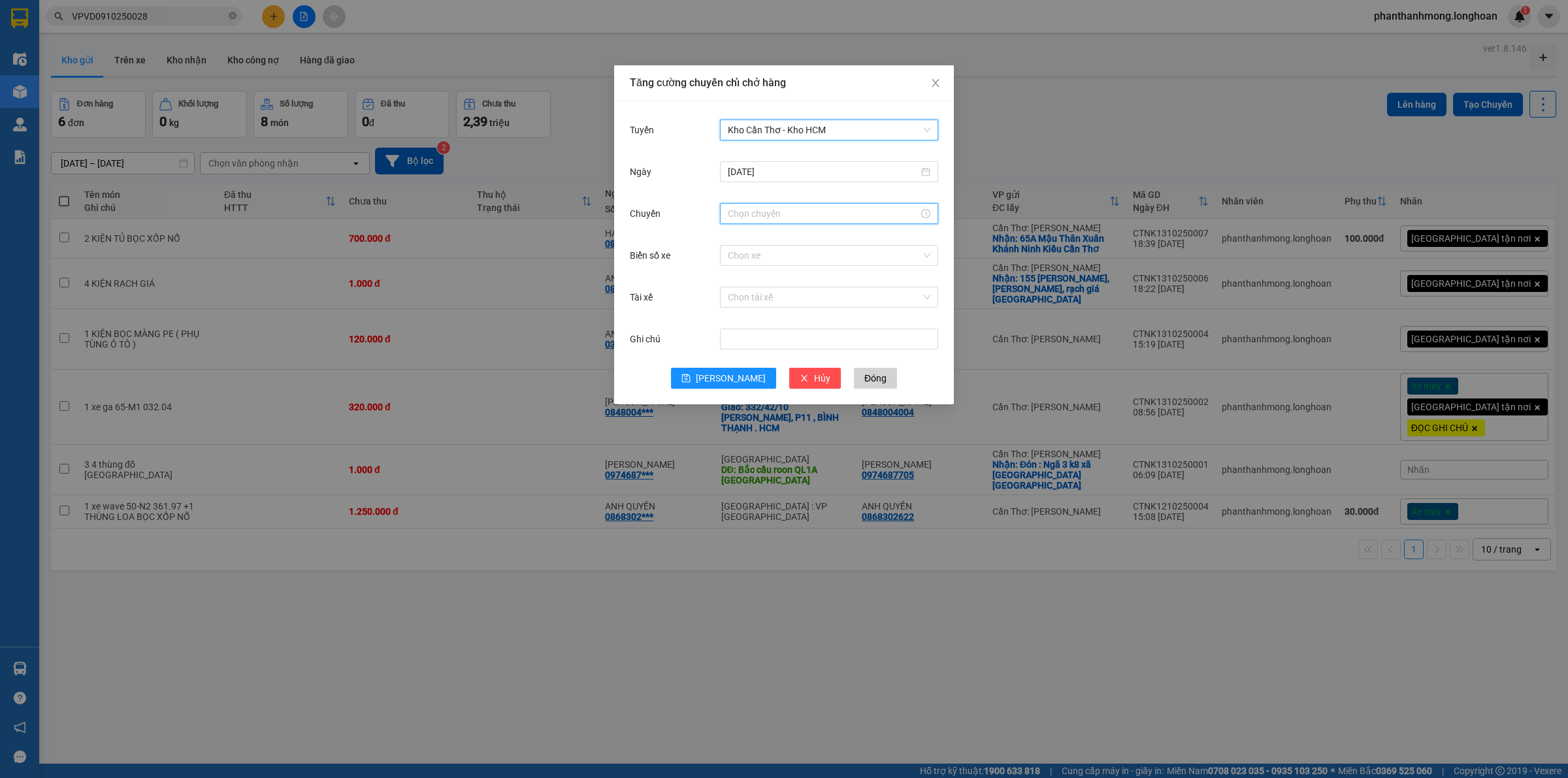
drag, startPoint x: 770, startPoint y: 209, endPoint x: 770, endPoint y: 220, distance: 11.0
click at [770, 210] on input "Chuyến" at bounding box center [823, 213] width 191 height 14
click at [731, 314] on div "22" at bounding box center [738, 314] width 36 height 18
type input "22:00"
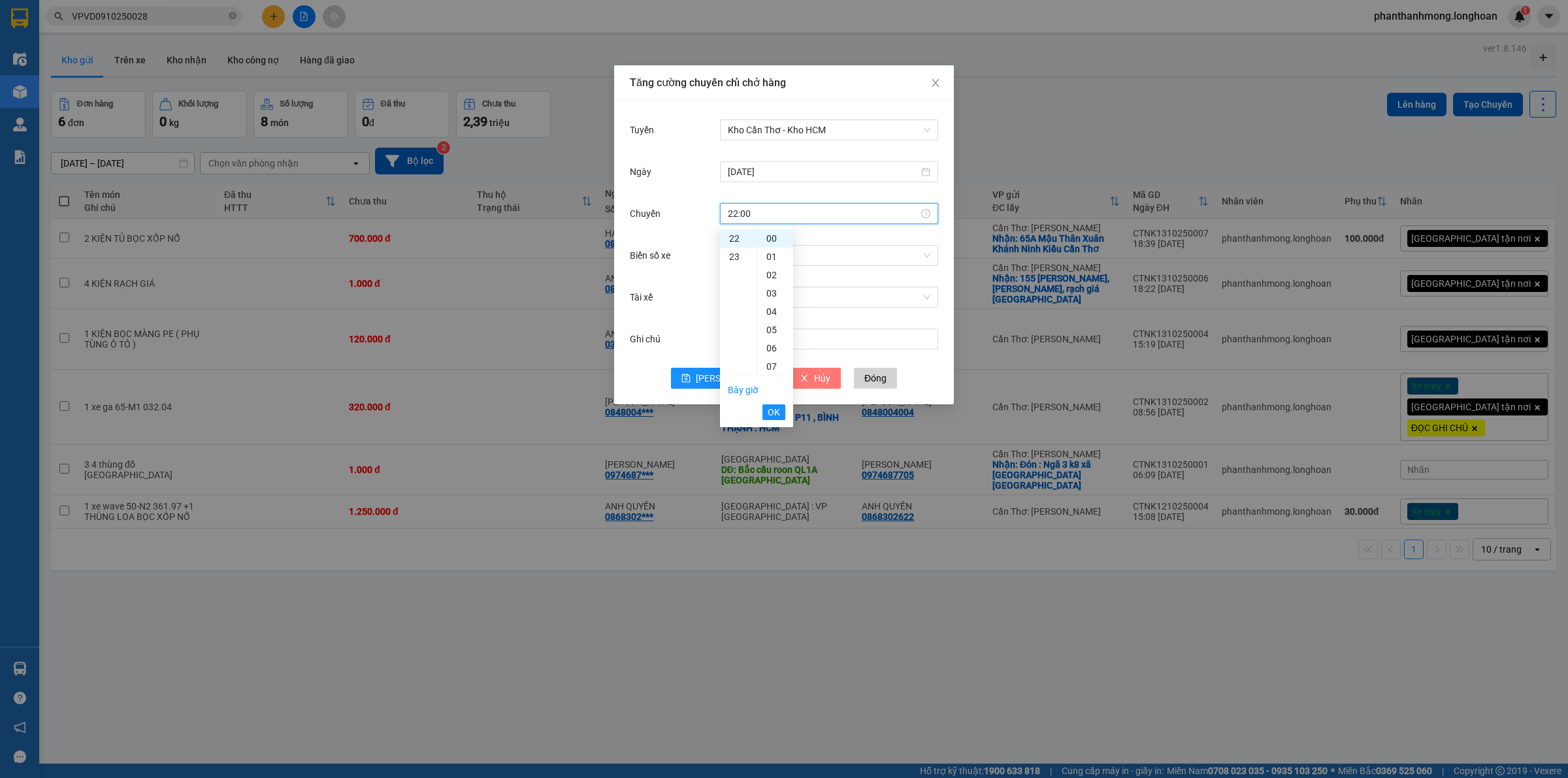
drag, startPoint x: 780, startPoint y: 415, endPoint x: 778, endPoint y: 384, distance: 31.1
click at [779, 415] on button "OK" at bounding box center [773, 412] width 23 height 15
click at [762, 258] on input "Biển số xe" at bounding box center [825, 256] width 194 height 20
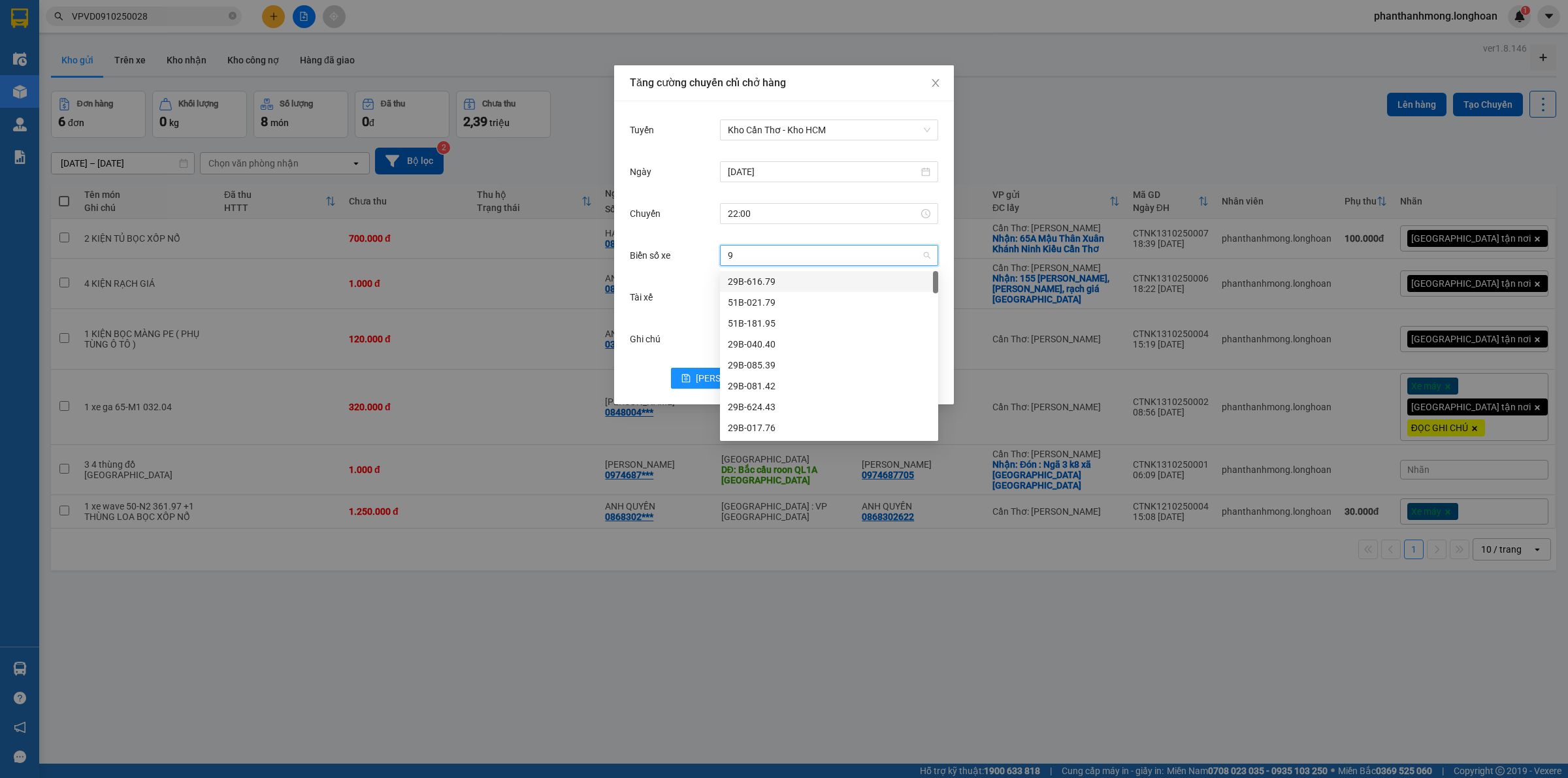
type input "95"
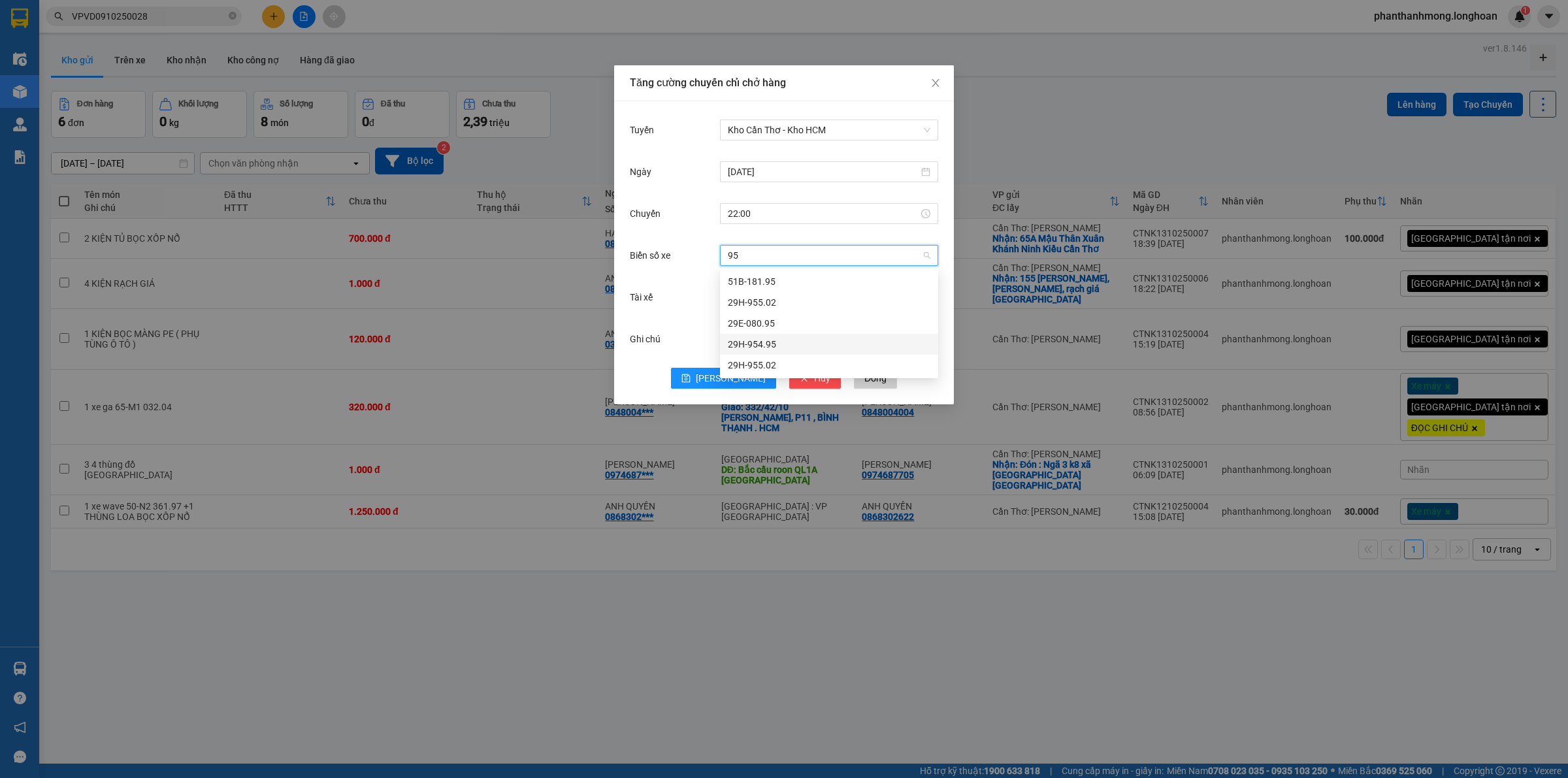
click at [789, 345] on div "29H-954.95" at bounding box center [829, 345] width 203 height 14
click at [760, 299] on input "Tài xế" at bounding box center [825, 298] width 194 height 20
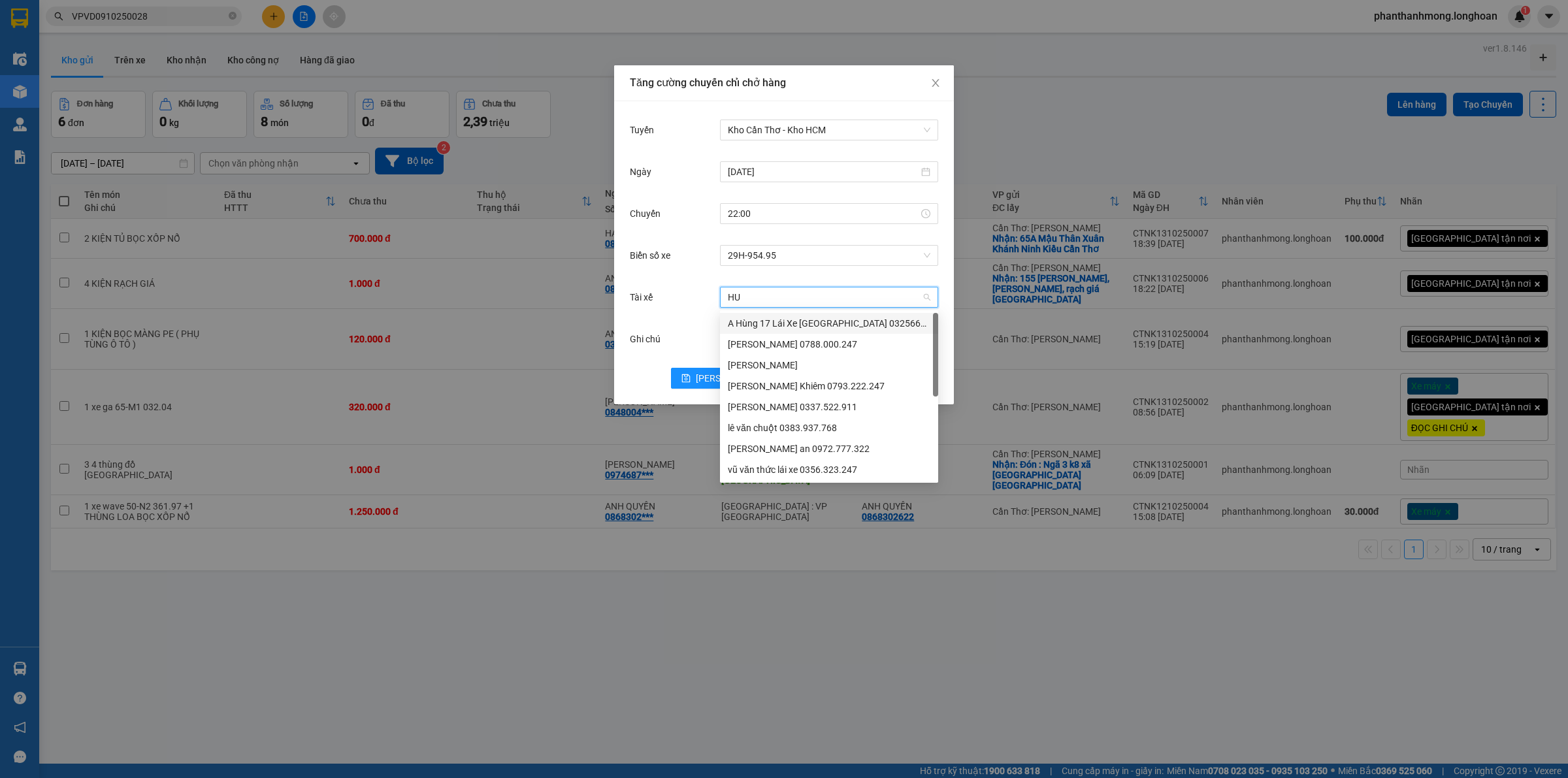
type input "HUY"
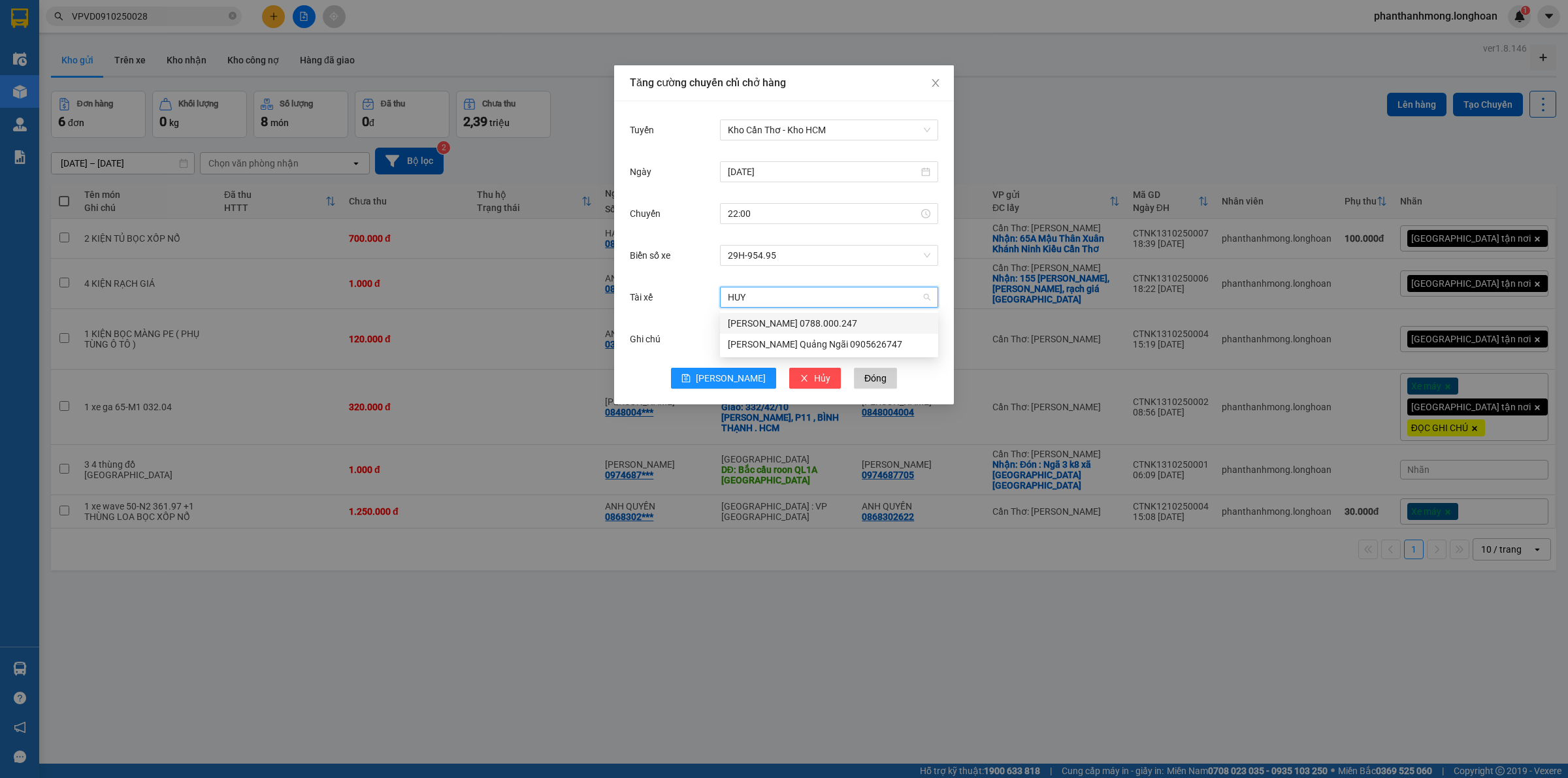
click at [773, 299] on input "HUY" at bounding box center [825, 298] width 194 height 20
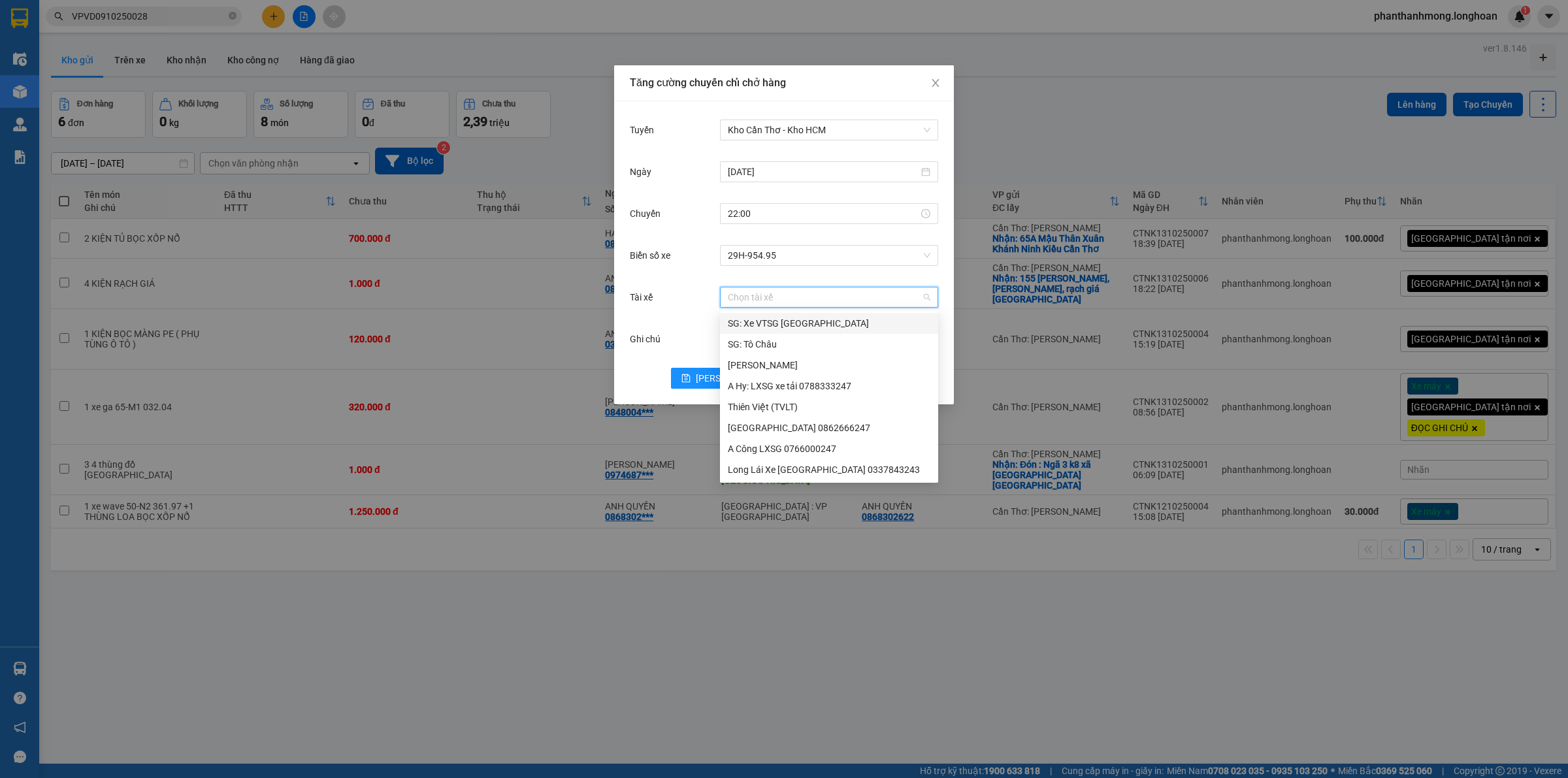
type input "C"
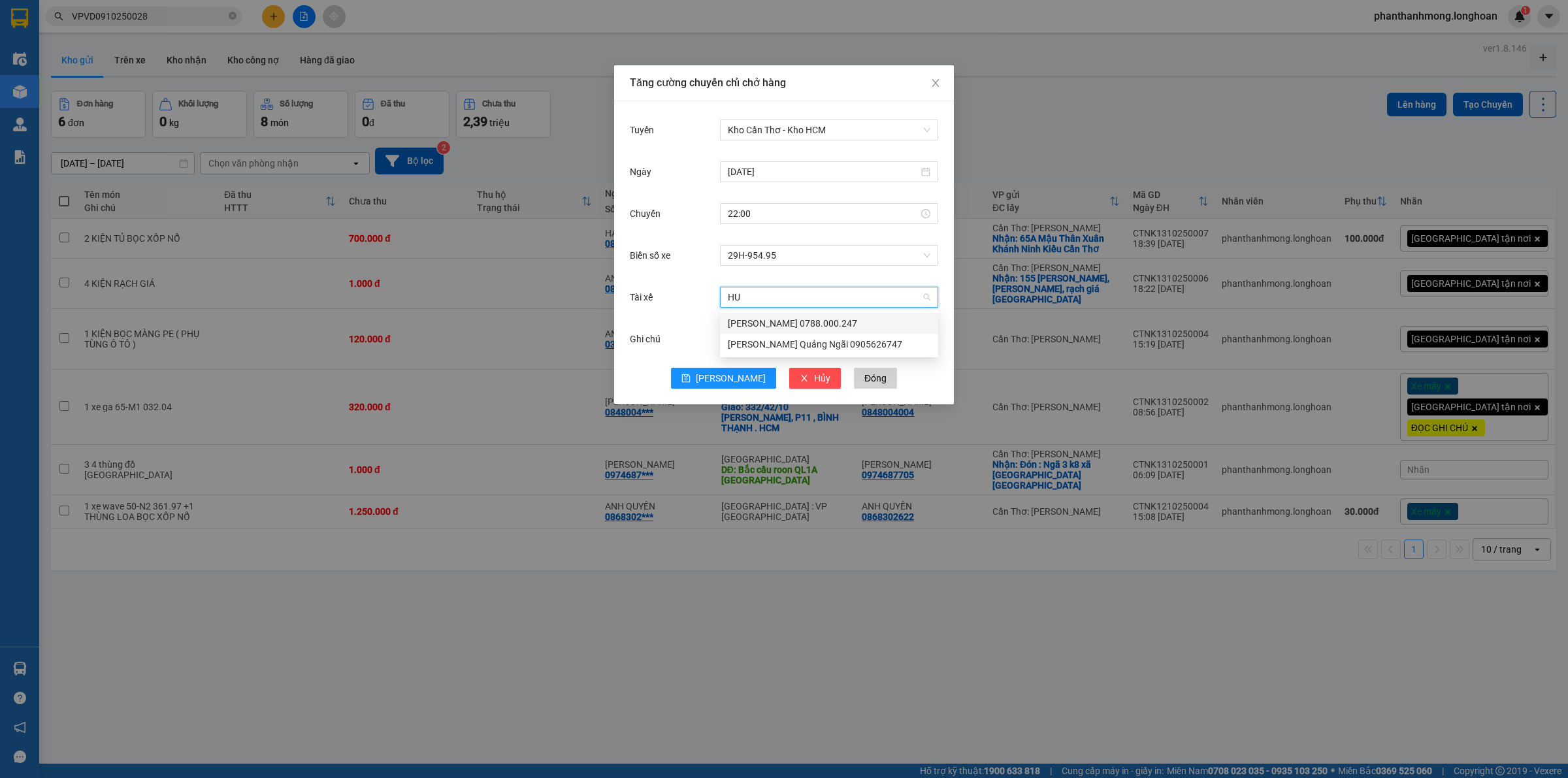
type input "H"
click at [509, 350] on div "Tăng cường chuyến chỉ chở hàng Tuyến Kho Cần Thơ - Kho HCM [DATE] Chuyến 22:00 …" at bounding box center [784, 389] width 1568 height 778
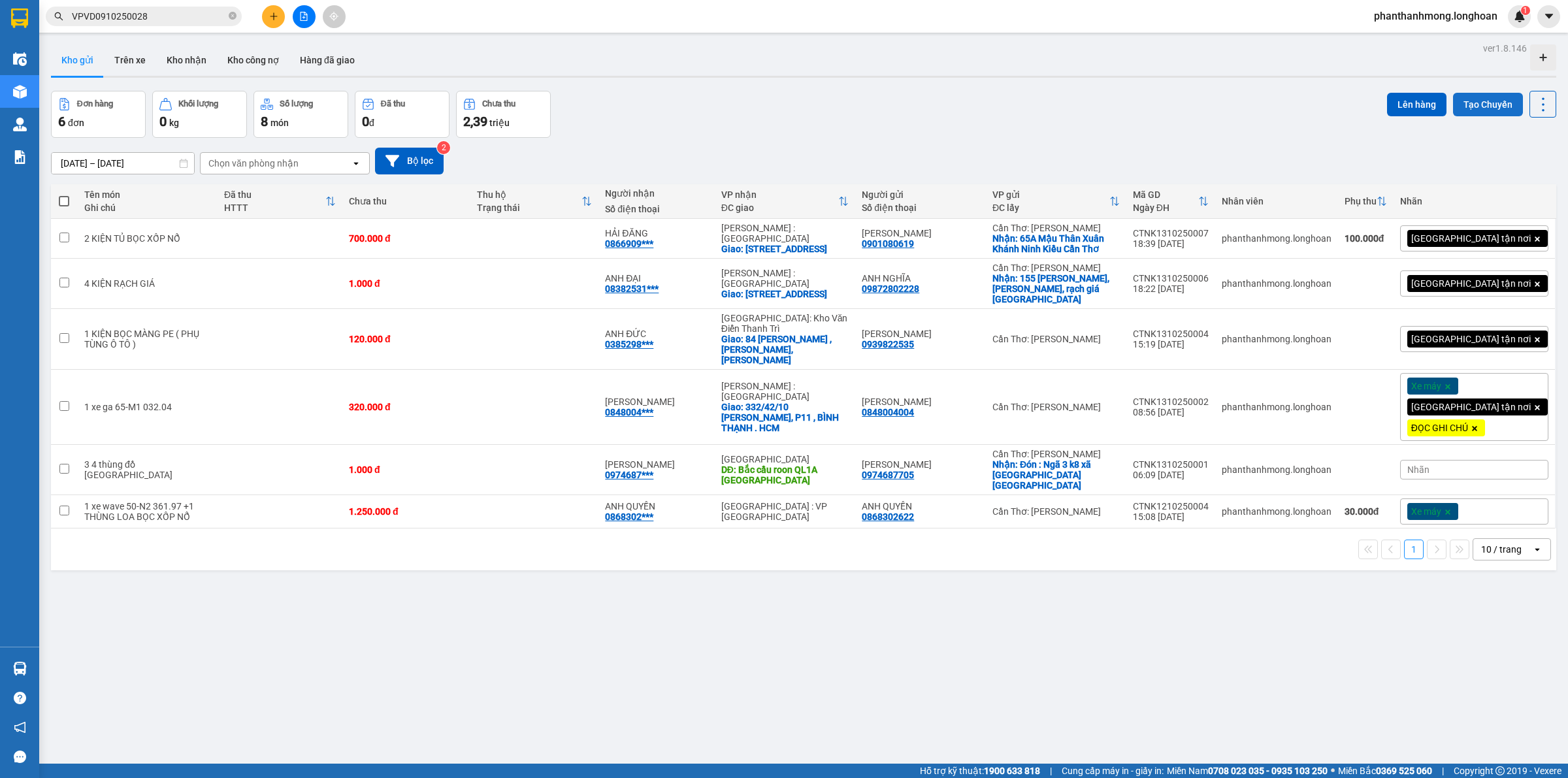
click at [1469, 105] on button "Tạo Chuyến" at bounding box center [1488, 105] width 70 height 24
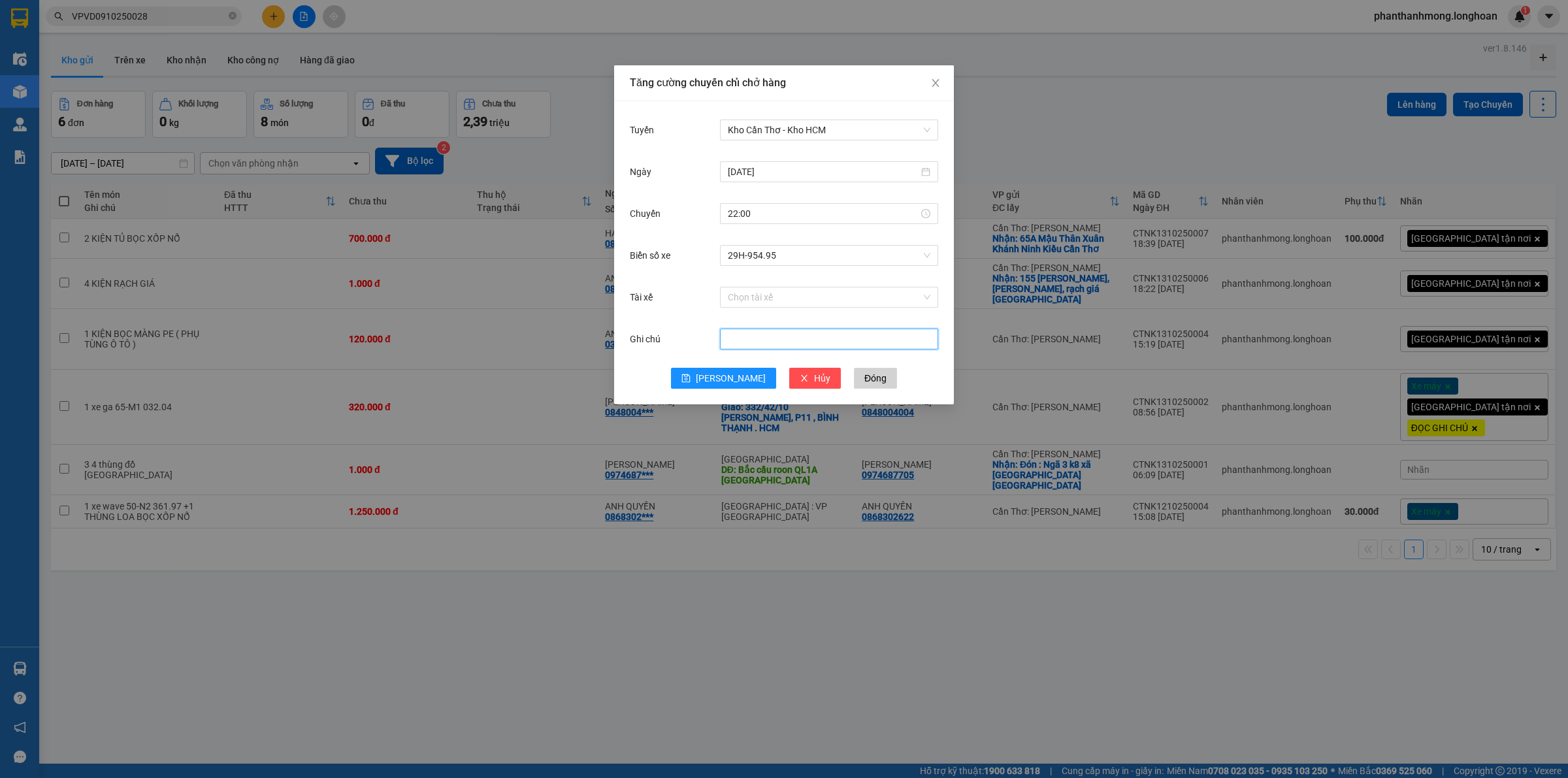
click at [745, 340] on input "Ghi chú" at bounding box center [828, 338] width 218 height 21
type input "a hùng tài xế bắc nam"
click at [722, 384] on button "[PERSON_NAME]" at bounding box center [723, 378] width 105 height 21
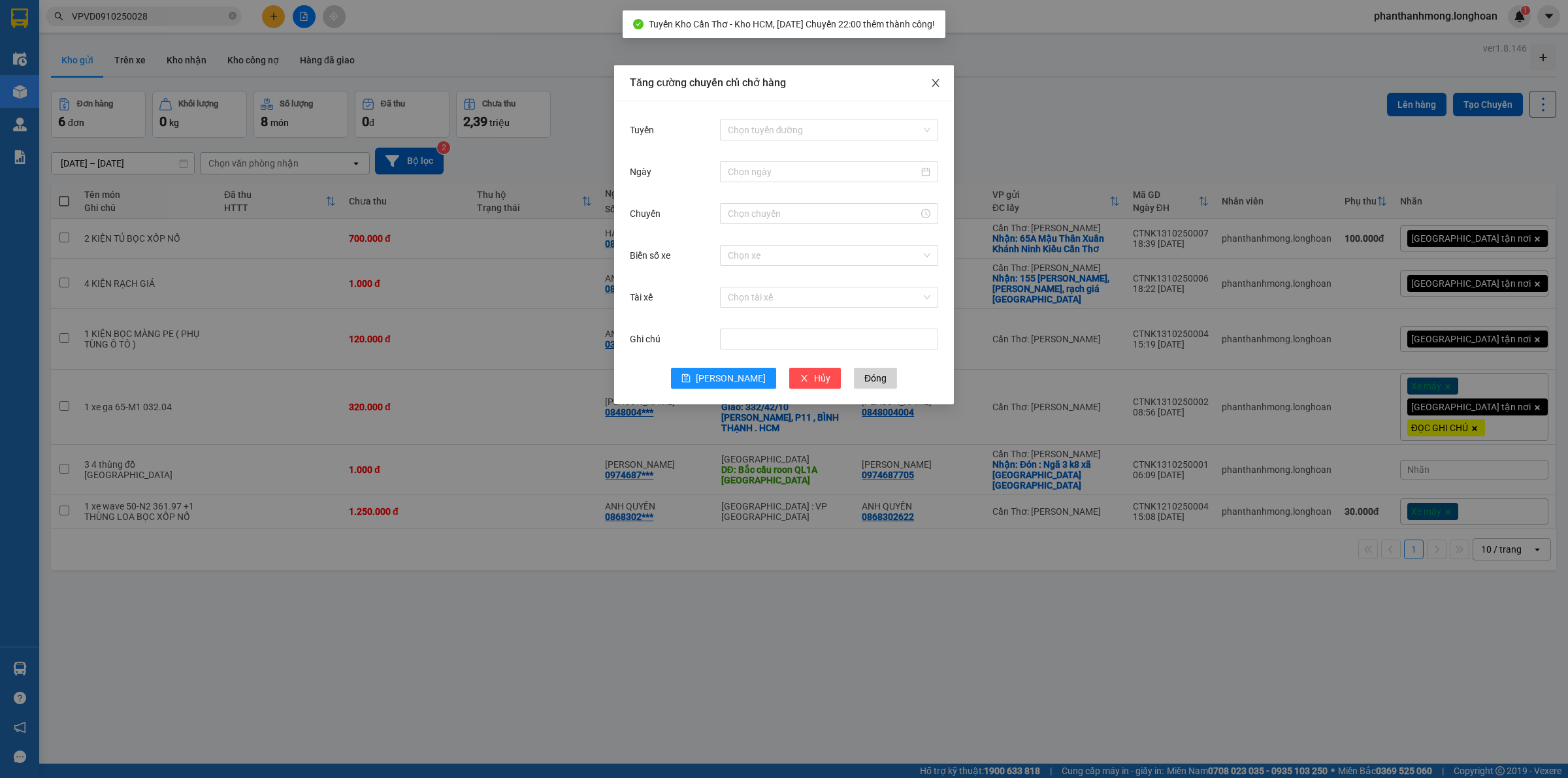
click at [935, 83] on icon "close" at bounding box center [935, 82] width 7 height 8
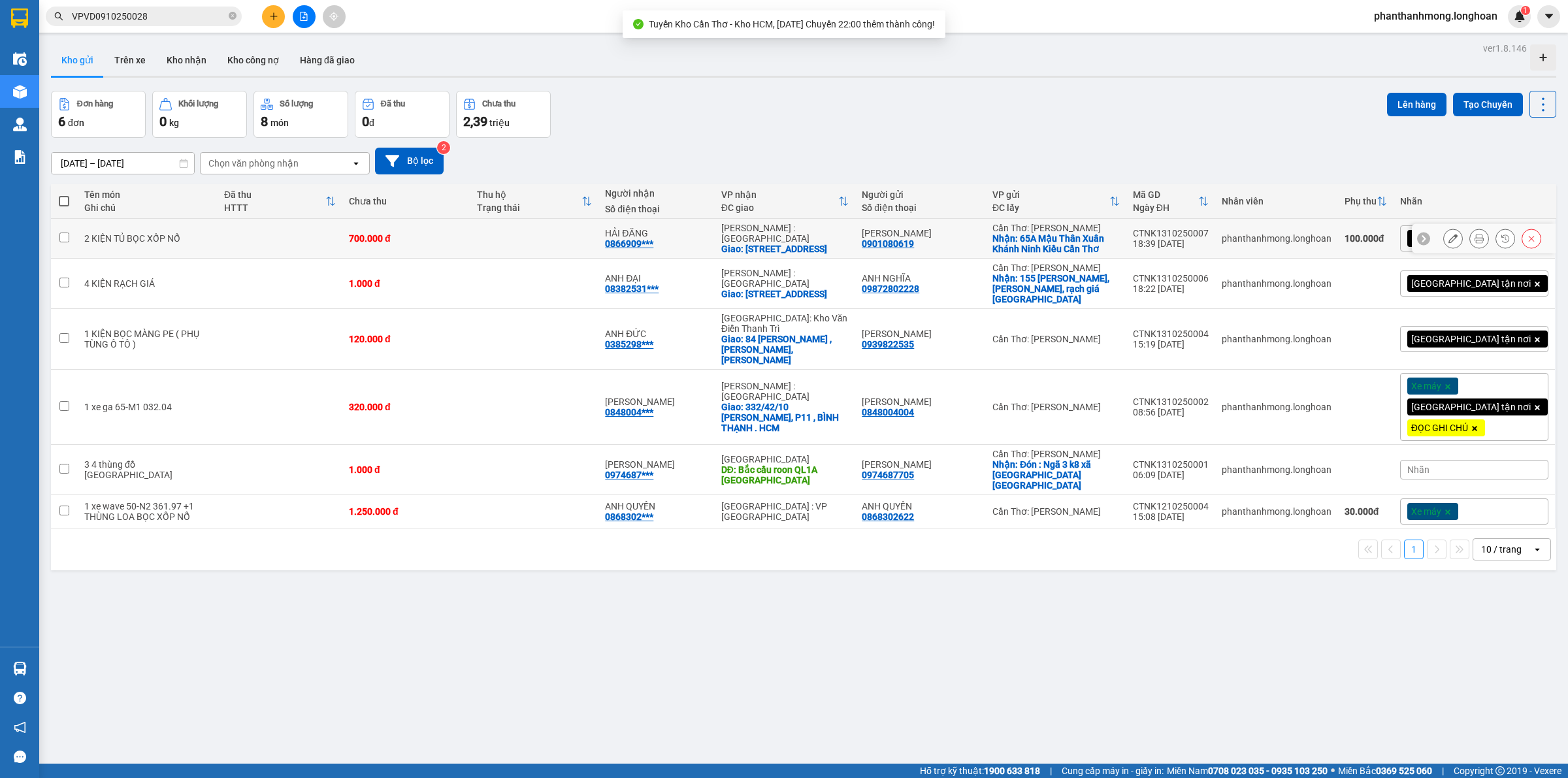
click at [69, 243] on td at bounding box center [64, 239] width 27 height 40
checkbox input "true"
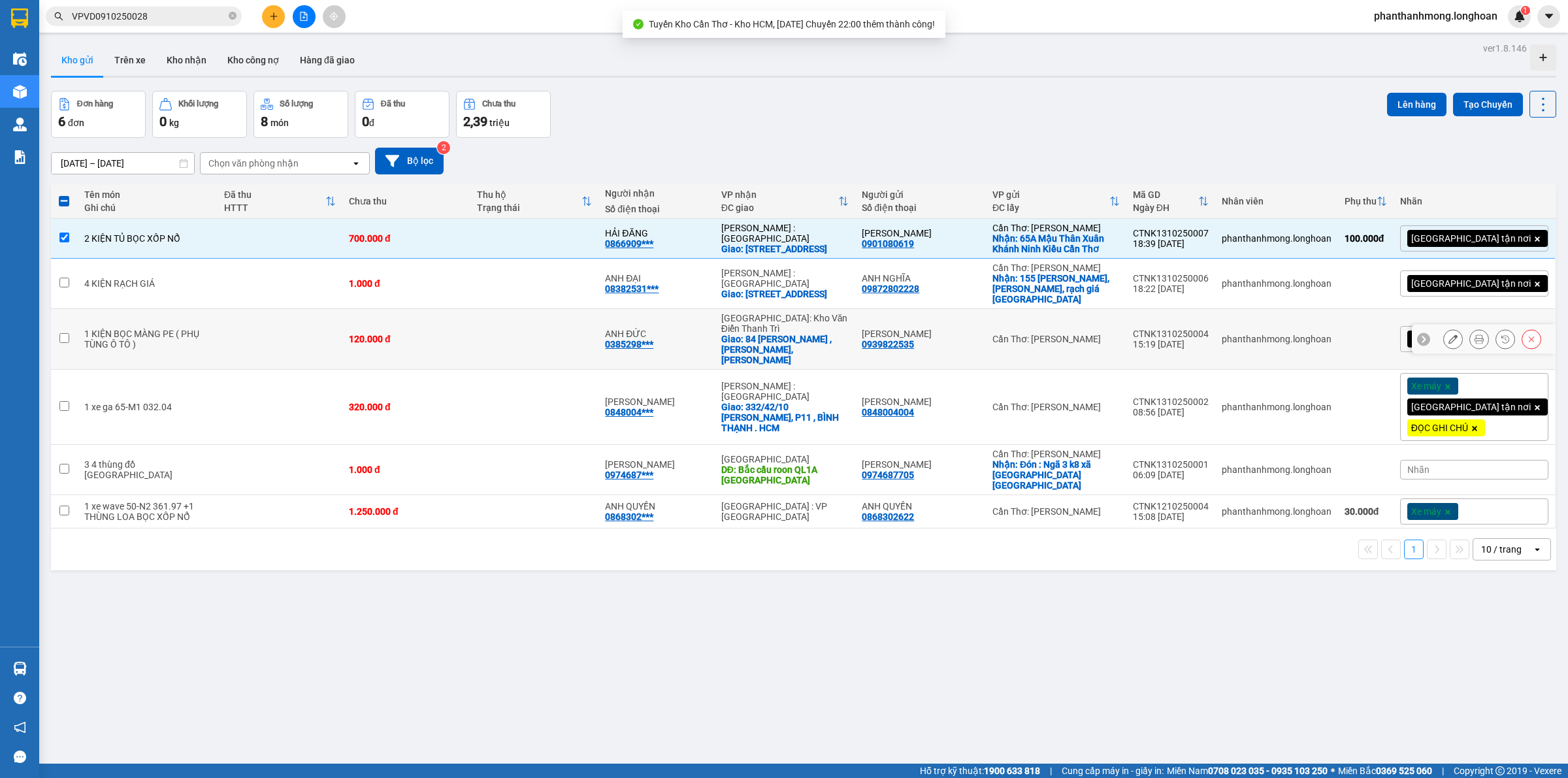
click at [62, 314] on td at bounding box center [64, 339] width 27 height 61
checkbox input "true"
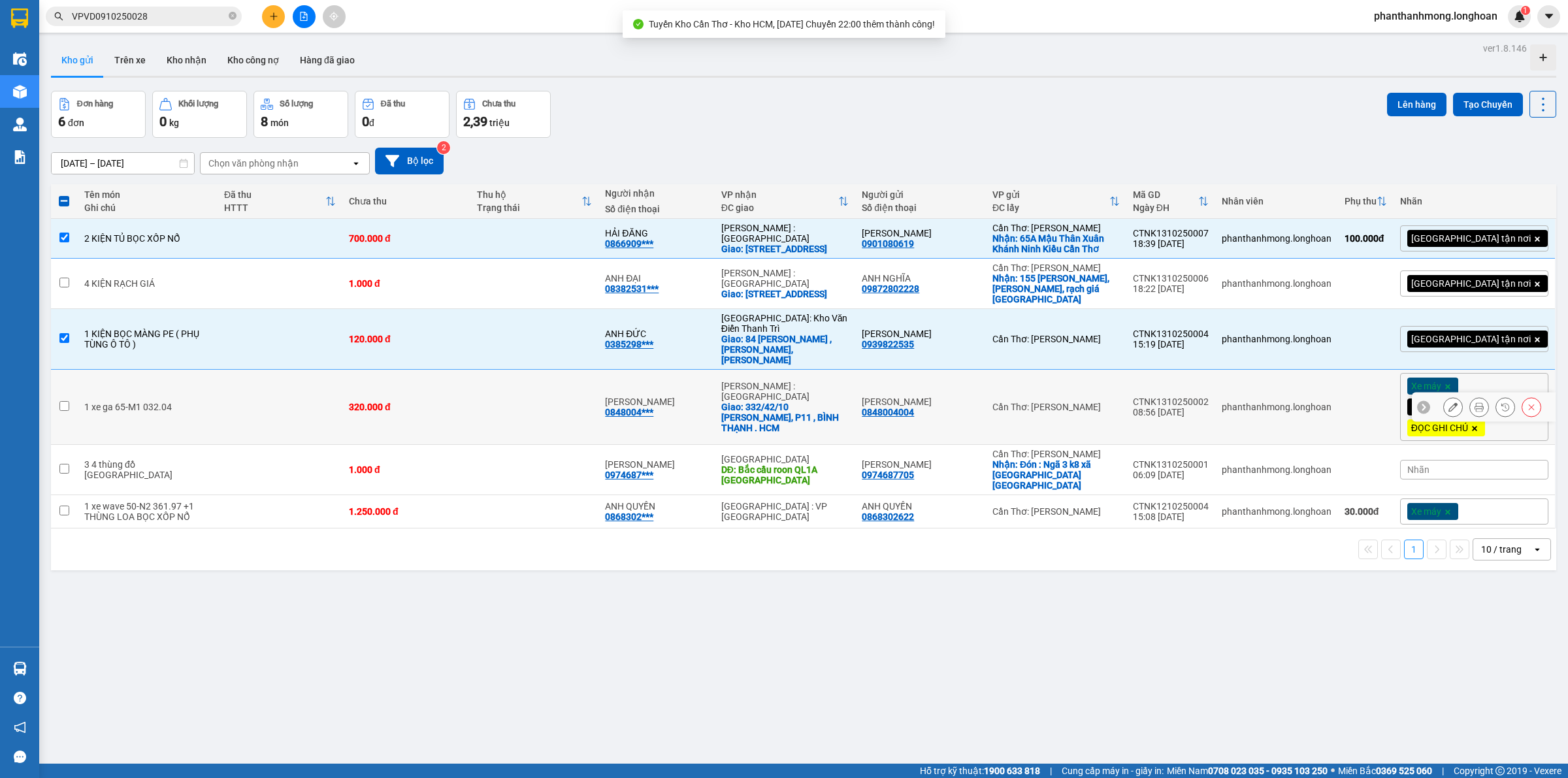
click at [61, 402] on input "checkbox" at bounding box center [64, 406] width 10 height 10
checkbox input "true"
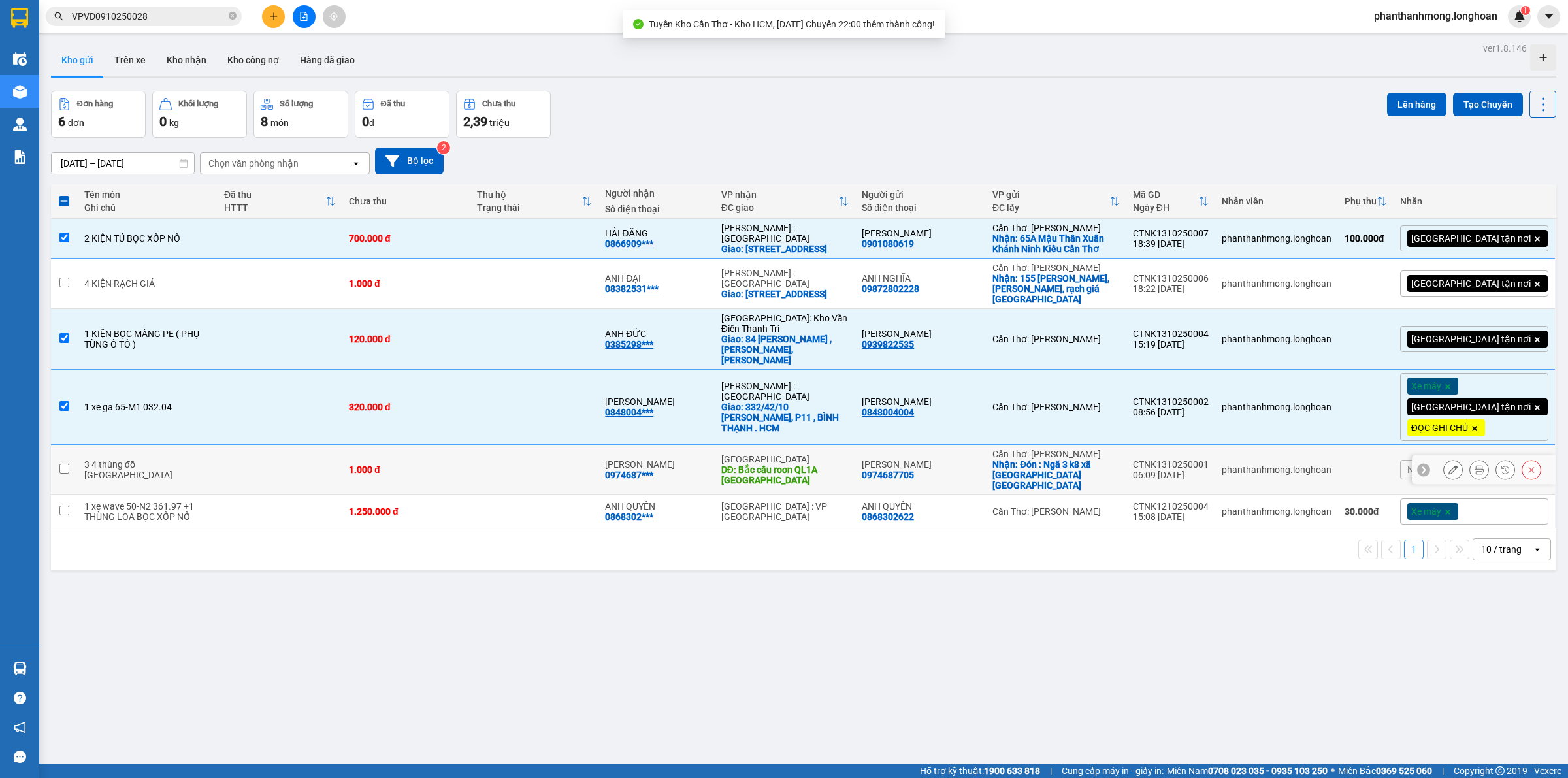
click at [62, 464] on input "checkbox" at bounding box center [64, 469] width 10 height 10
checkbox input "true"
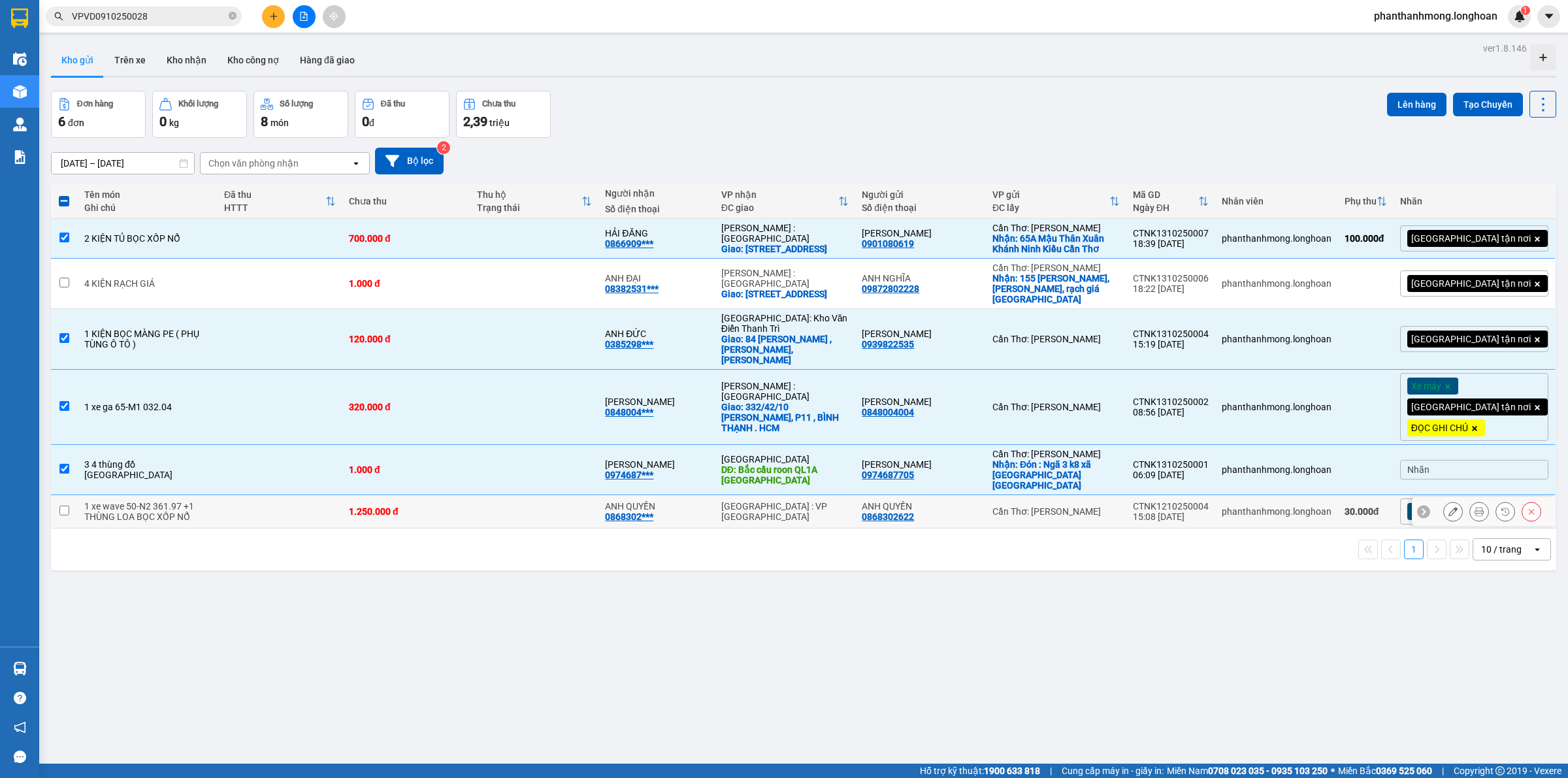
click at [64, 506] on input "checkbox" at bounding box center [64, 510] width 10 height 10
checkbox input "true"
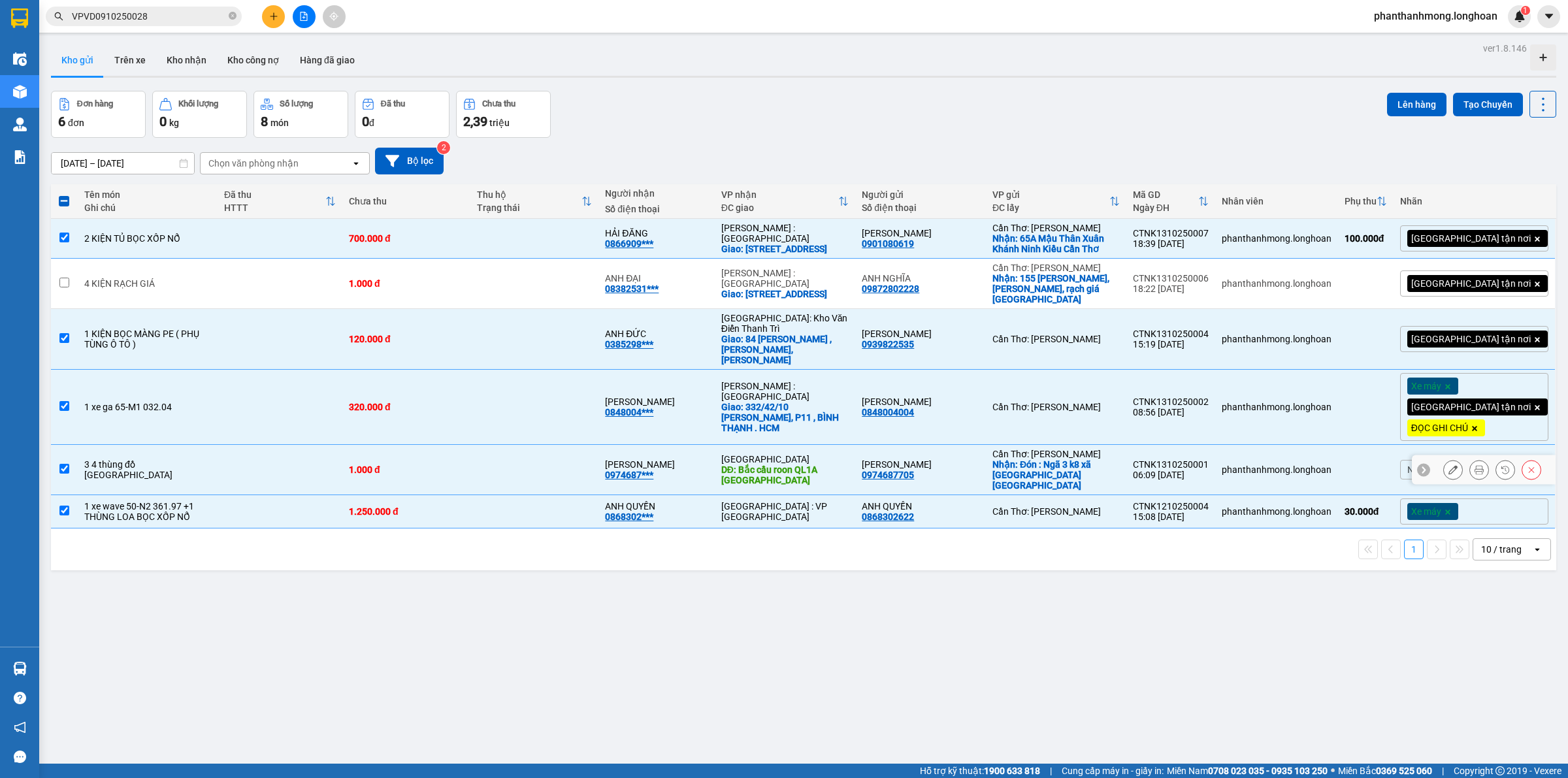
click at [60, 464] on input "checkbox" at bounding box center [64, 469] width 10 height 10
checkbox input "false"
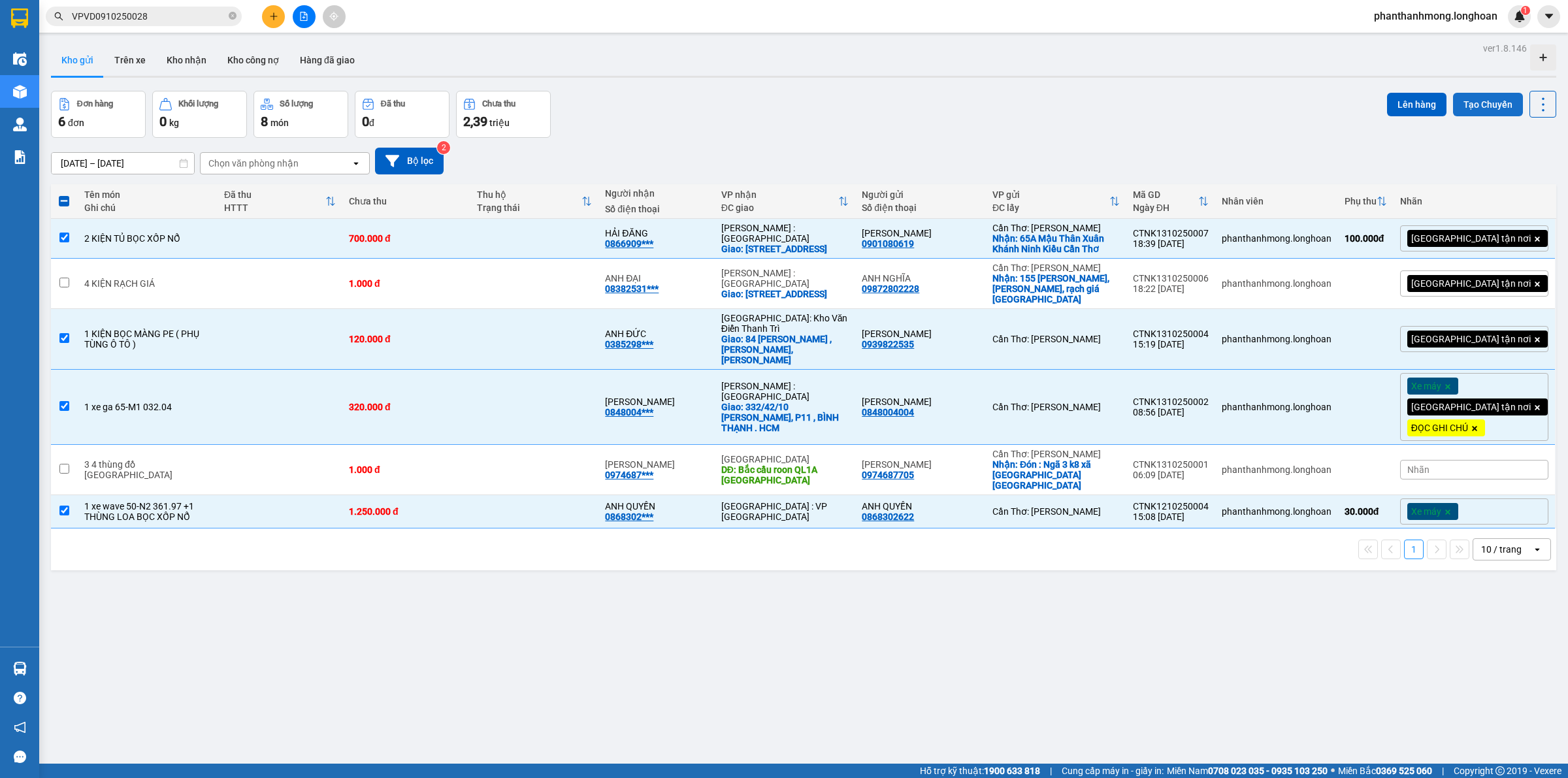
click at [1459, 108] on button "Tạo Chuyến" at bounding box center [1488, 105] width 70 height 24
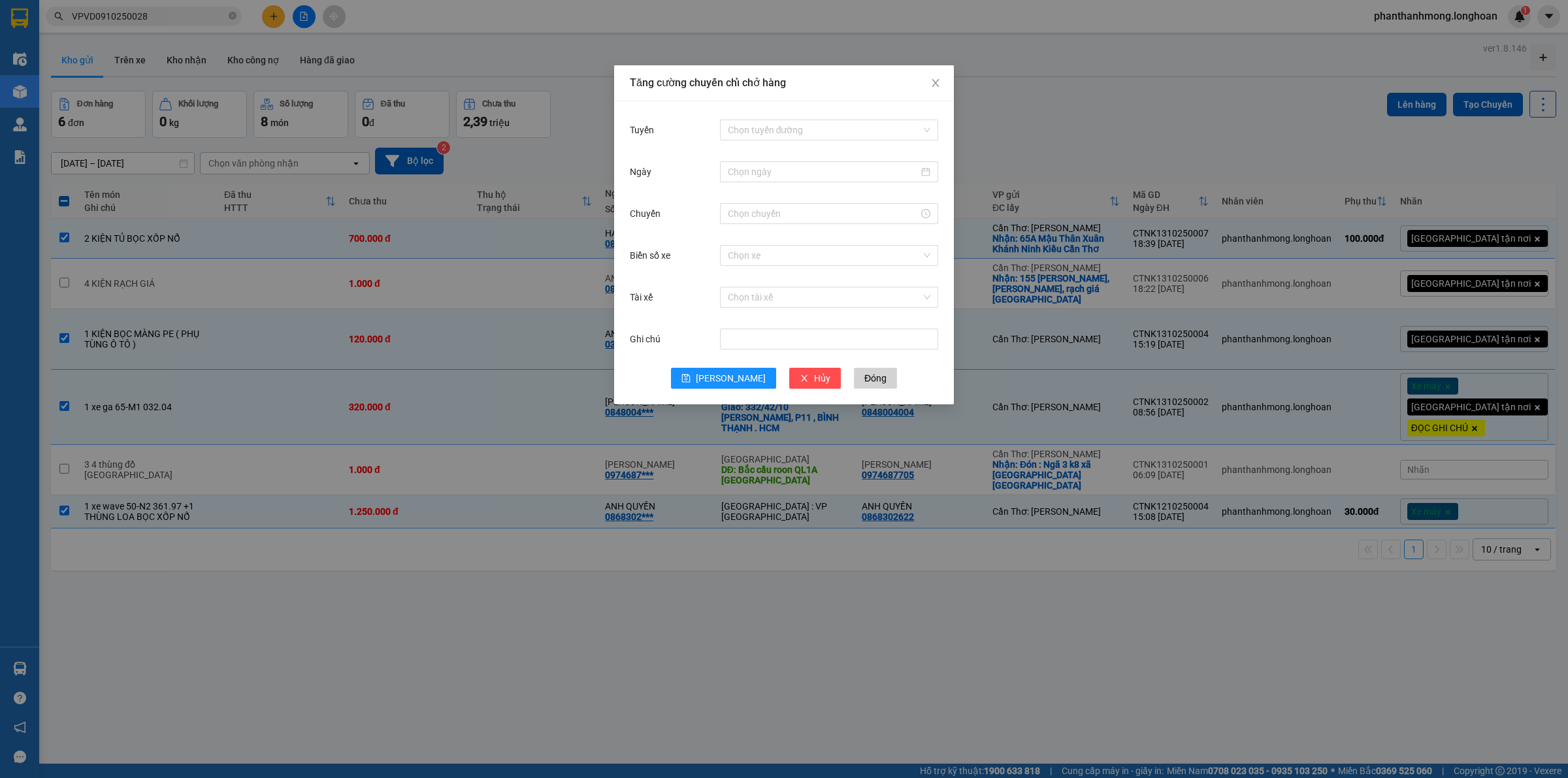
click at [1415, 107] on div "Tăng cường chuyến chỉ chở hàng Tuyến Chọn tuyến đường Ngày Chuyến Biển số xe Ch…" at bounding box center [784, 389] width 1568 height 778
click at [1414, 107] on div "Tăng cường chuyến chỉ chở hàng Tuyến Chọn tuyến đường Ngày Chuyến Biển số xe Ch…" at bounding box center [784, 389] width 1568 height 778
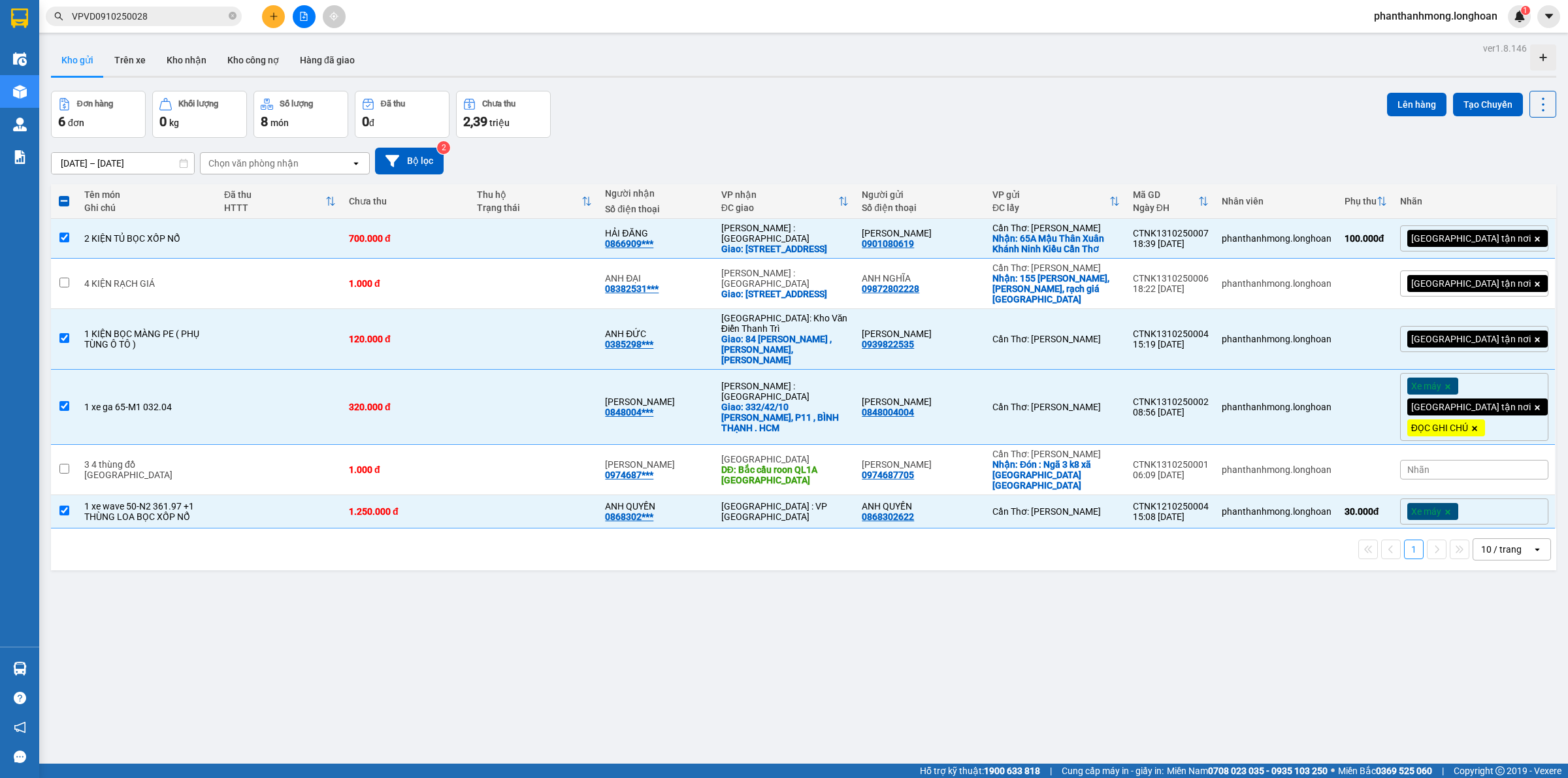
click at [1414, 107] on button "Lên hàng" at bounding box center [1417, 105] width 60 height 24
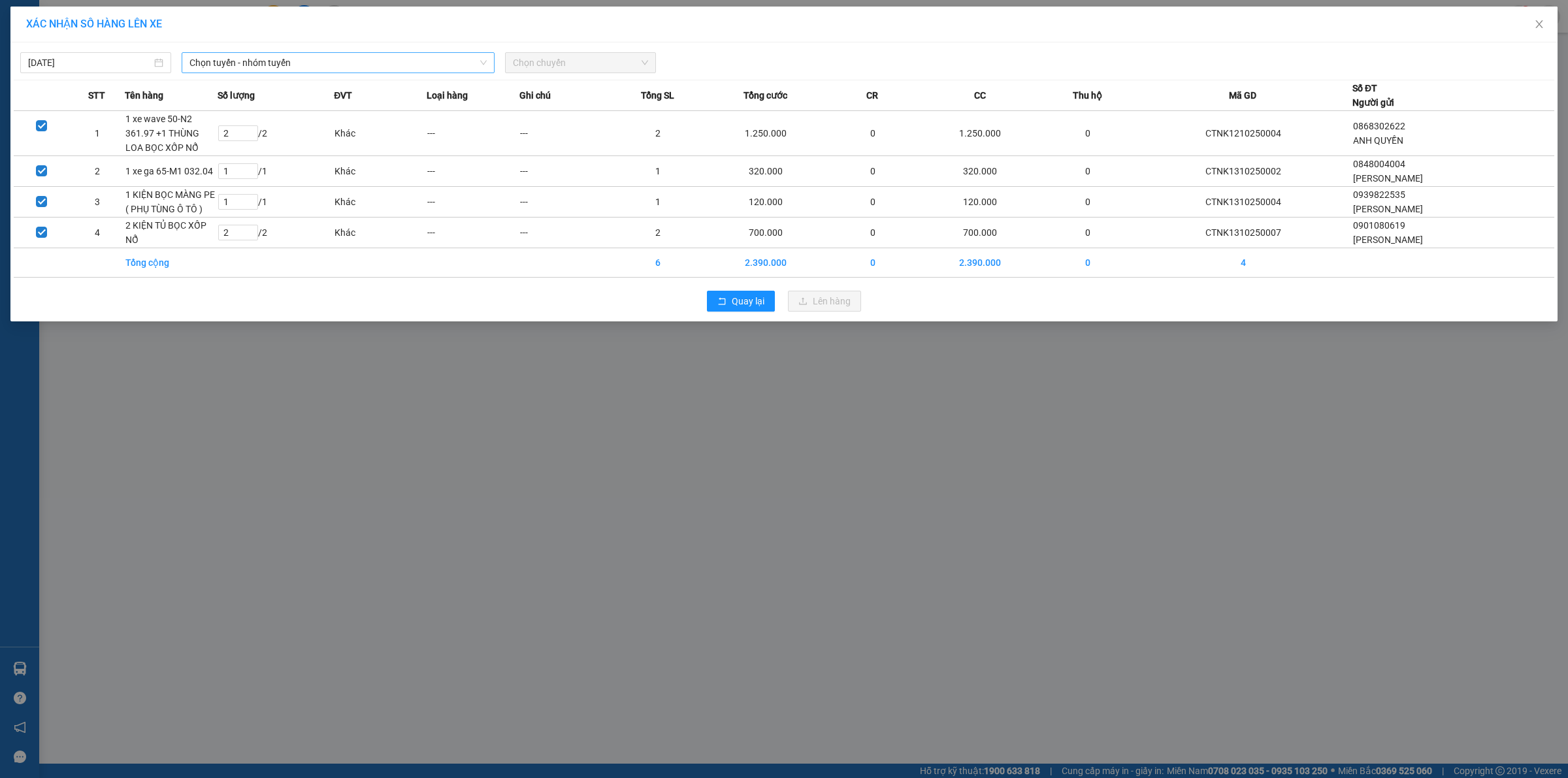
click at [380, 62] on span "Chọn tuyến - nhóm tuyến" at bounding box center [337, 63] width 298 height 20
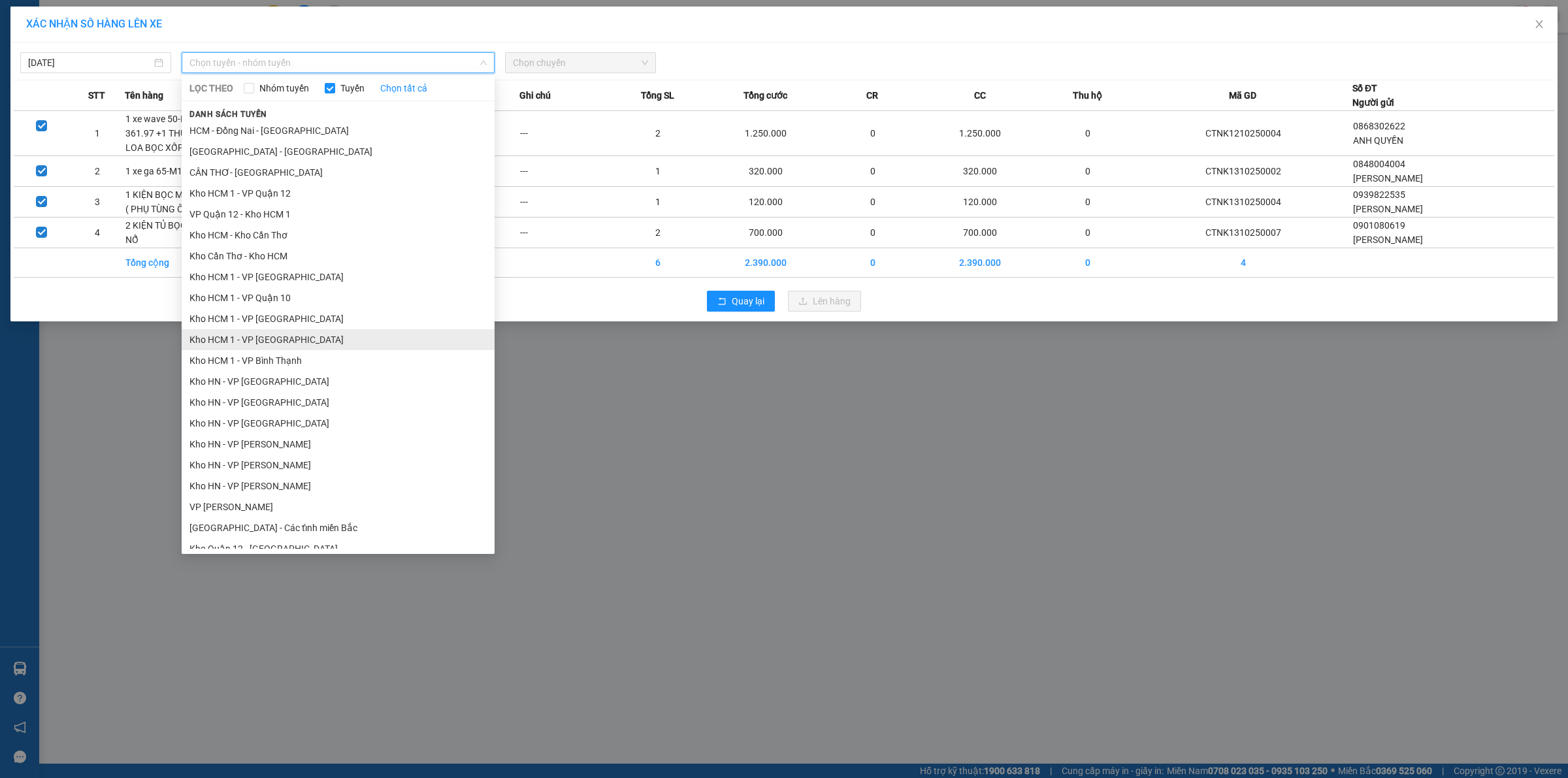
scroll to position [164, 0]
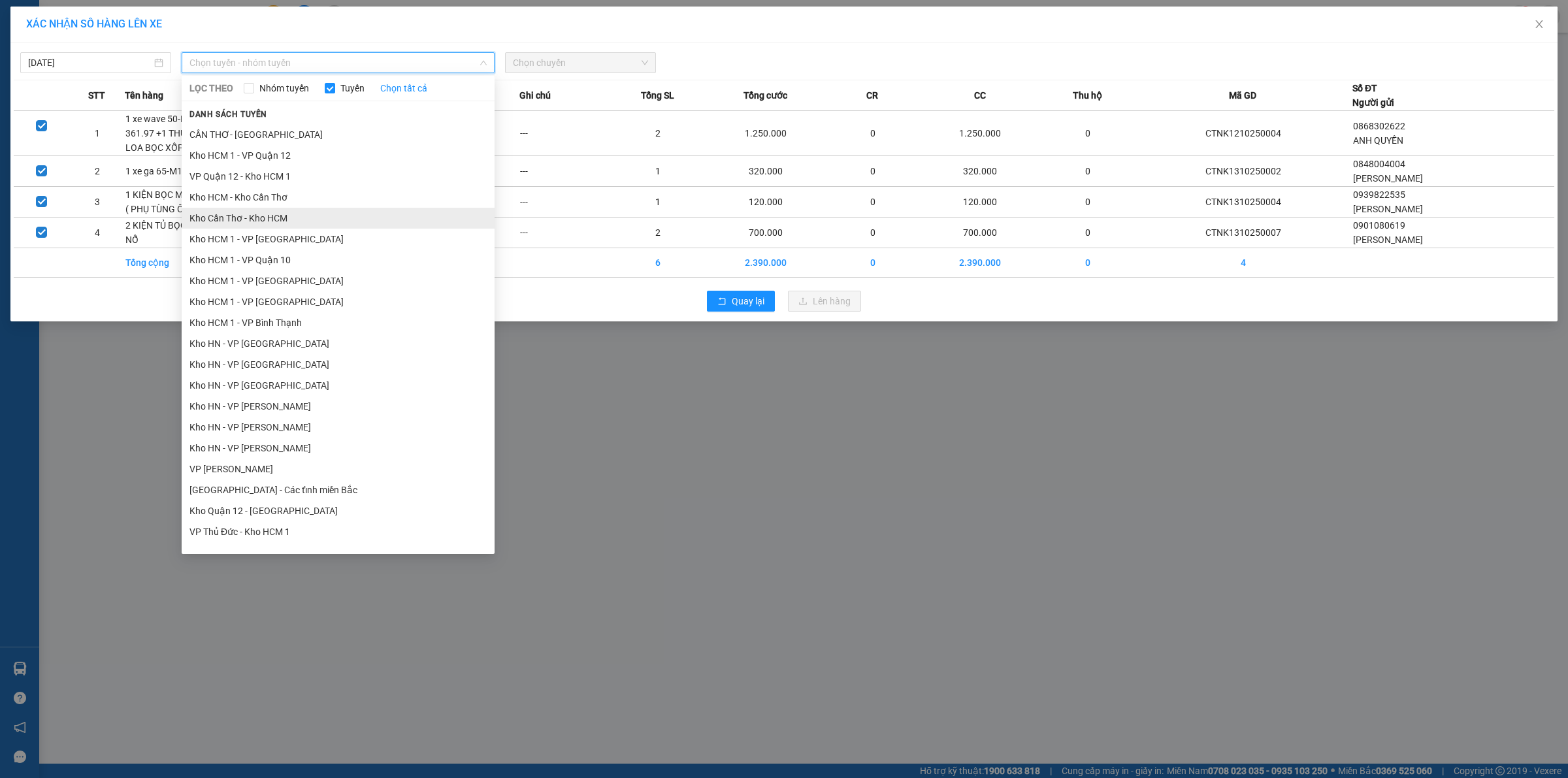
click at [291, 223] on li "Kho Cần Thơ - Kho HCM" at bounding box center [338, 218] width 313 height 21
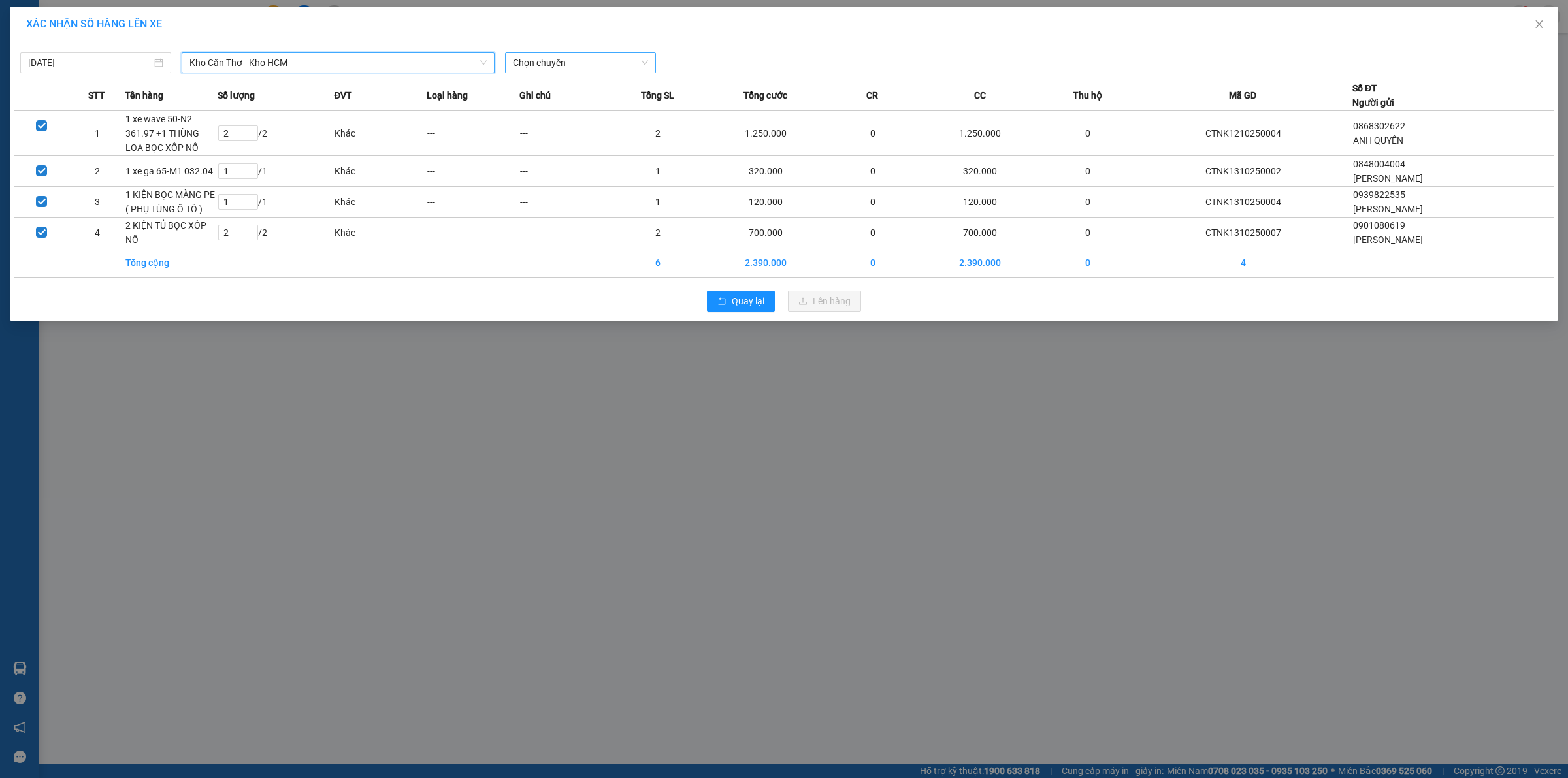
click at [570, 56] on span "Chọn chuyến" at bounding box center [581, 63] width 136 height 20
click at [572, 109] on div "22:00 (TC) - 29H-954.95" at bounding box center [563, 109] width 102 height 14
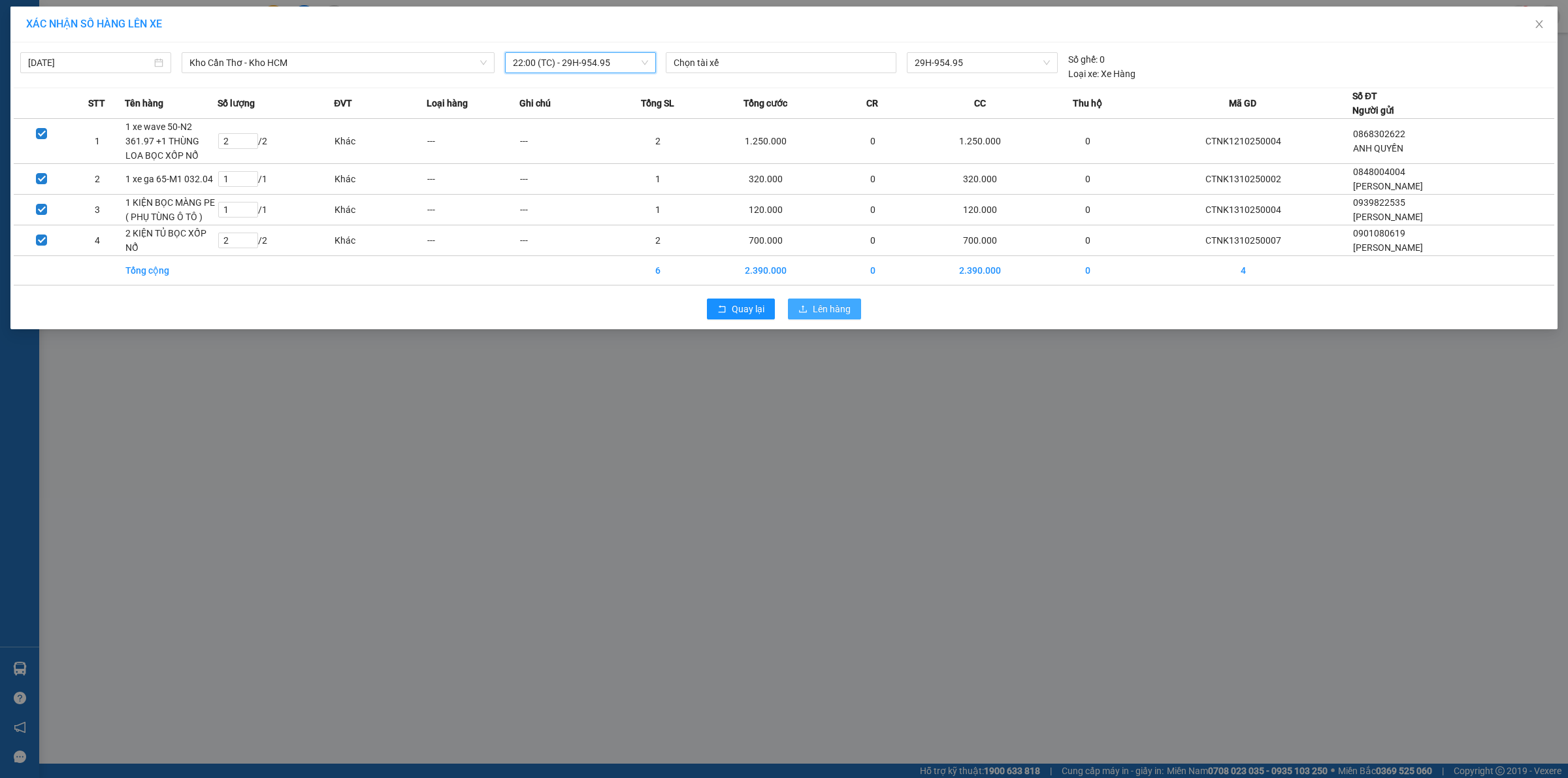
click at [807, 309] on icon "upload" at bounding box center [803, 309] width 9 height 9
